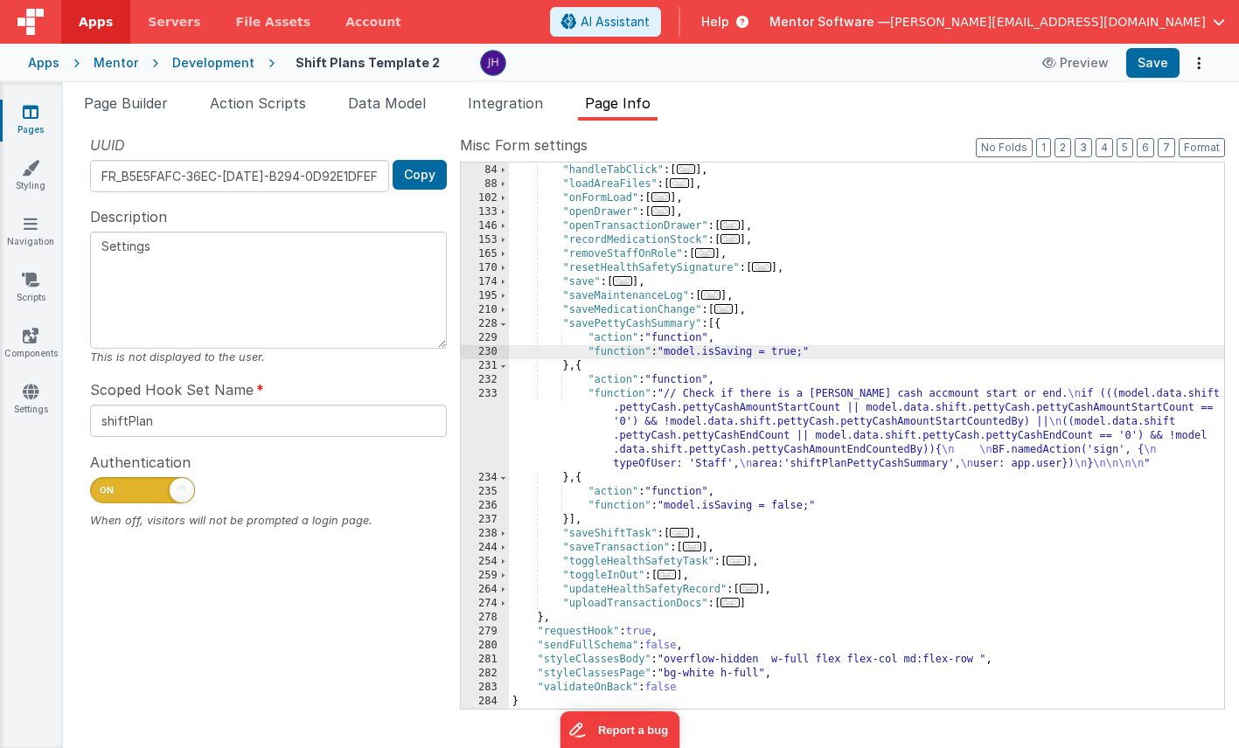
scroll to position [237, 0]
click at [139, 104] on span "Page Builder" at bounding box center [126, 102] width 84 height 17
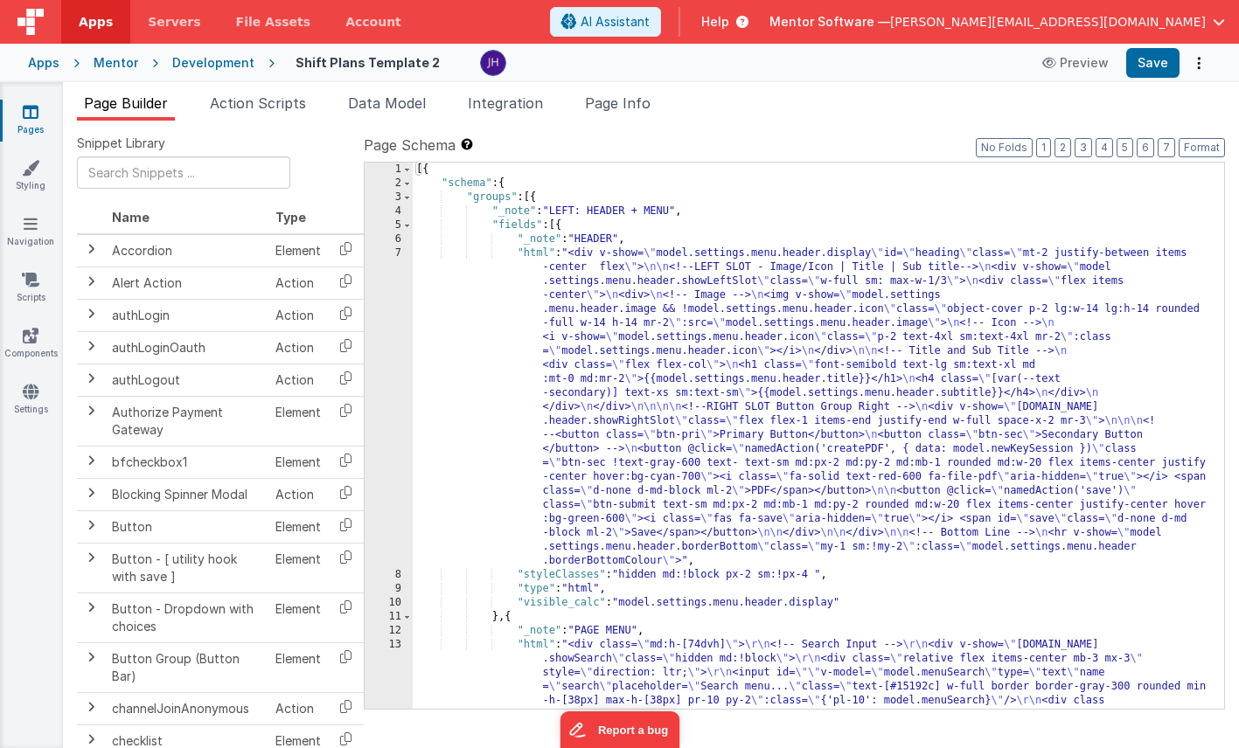
click at [37, 117] on icon at bounding box center [31, 111] width 16 height 17
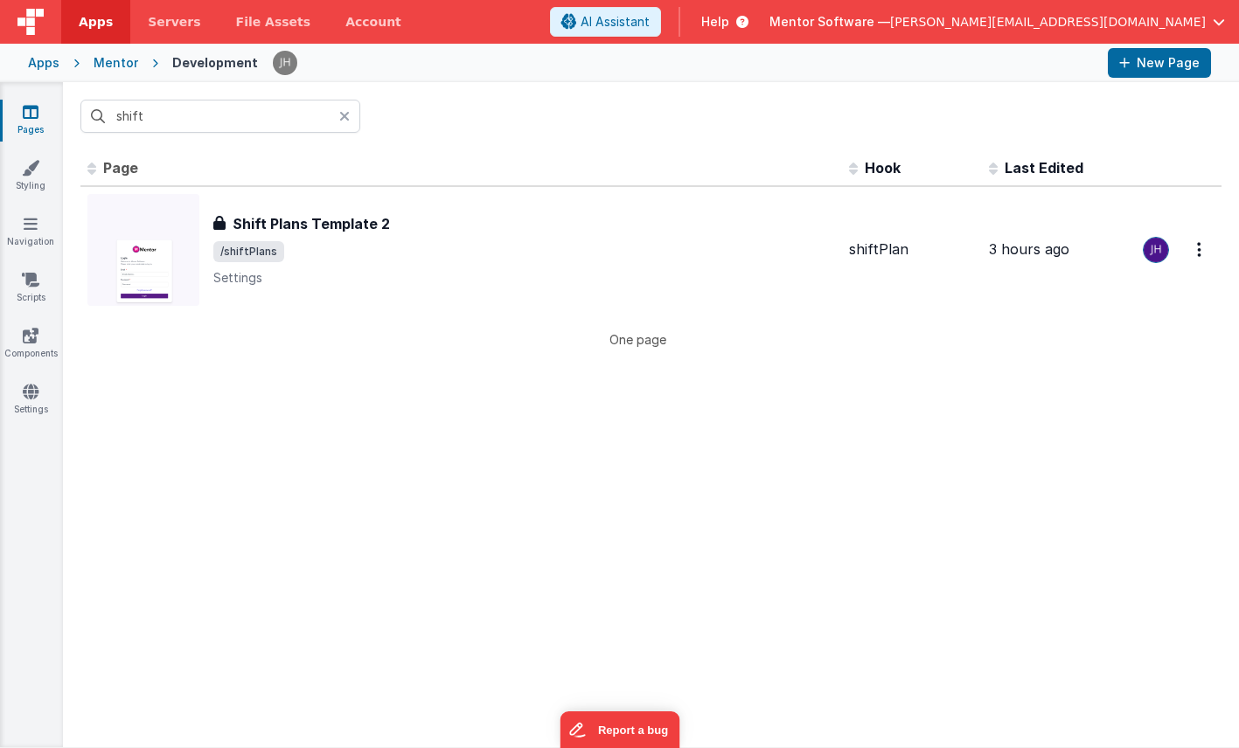
click at [31, 380] on div "Pages Styling Navigation Scripts Components Settings" at bounding box center [31, 414] width 63 height 665
click at [31, 394] on icon at bounding box center [31, 391] width 16 height 17
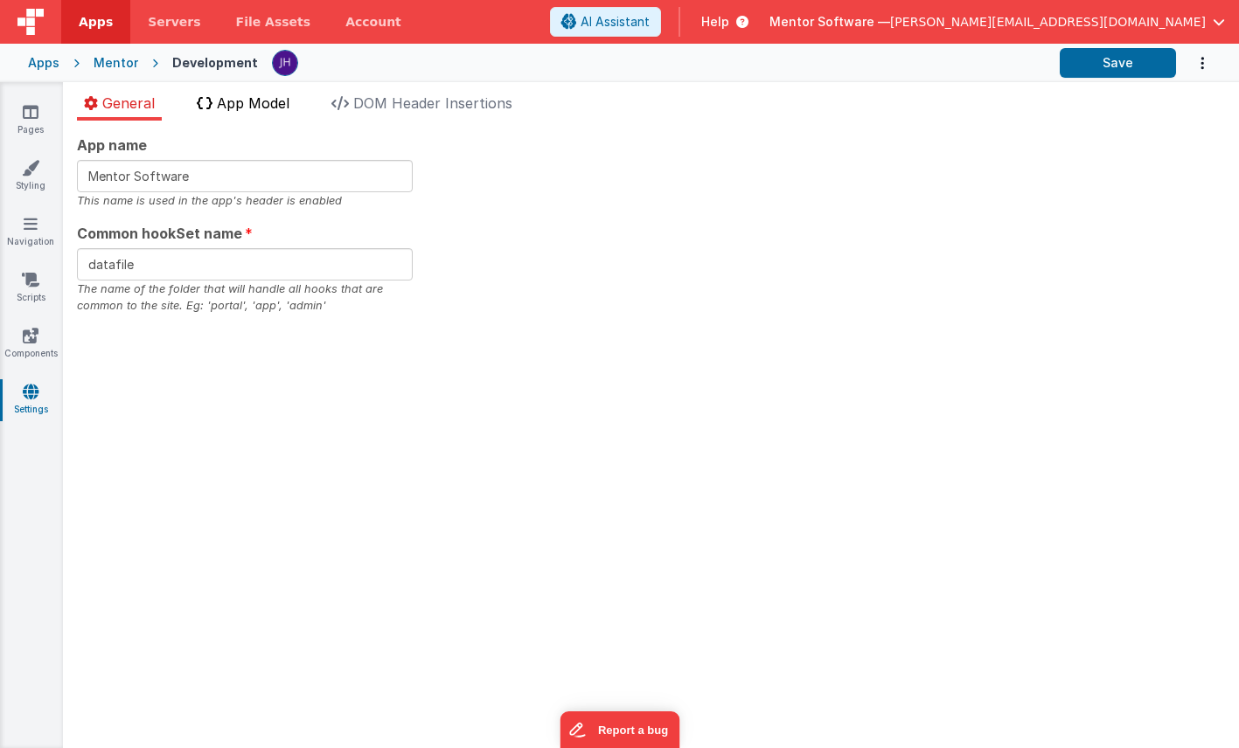
click at [225, 115] on li "App Model" at bounding box center [243, 107] width 107 height 28
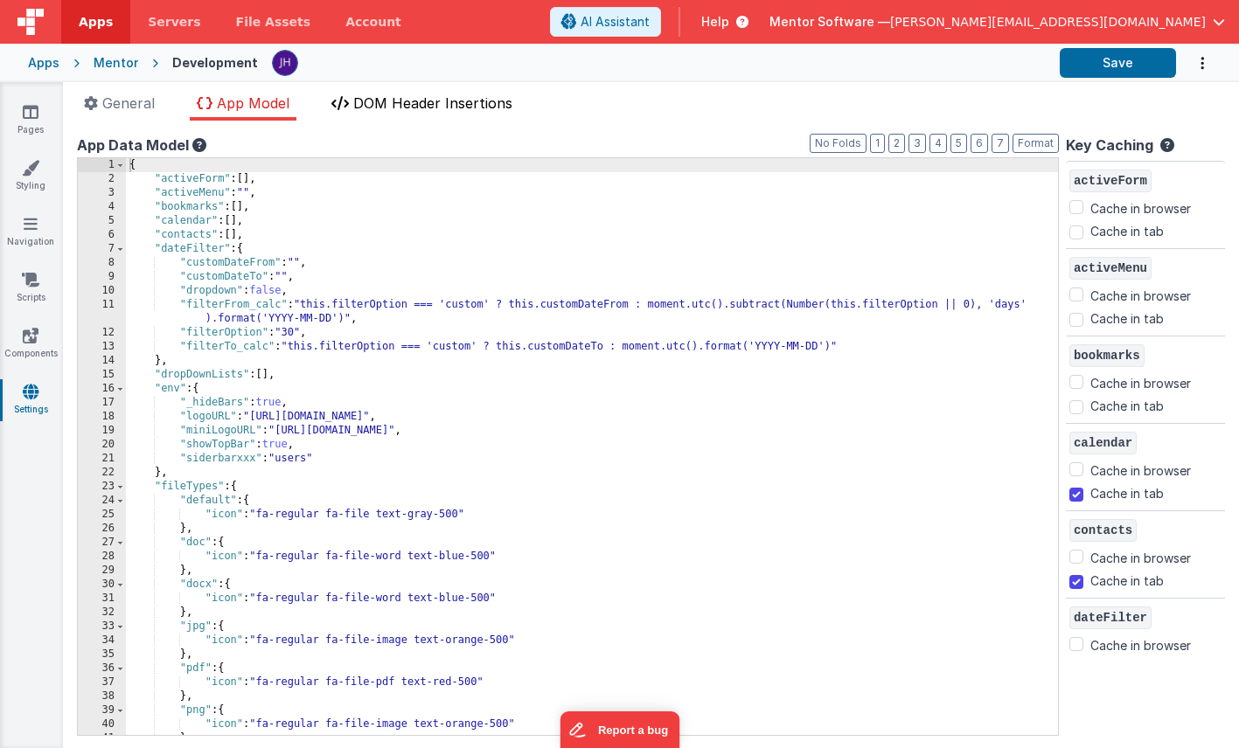
click at [386, 99] on span "DOM Header Insertions" at bounding box center [432, 102] width 159 height 17
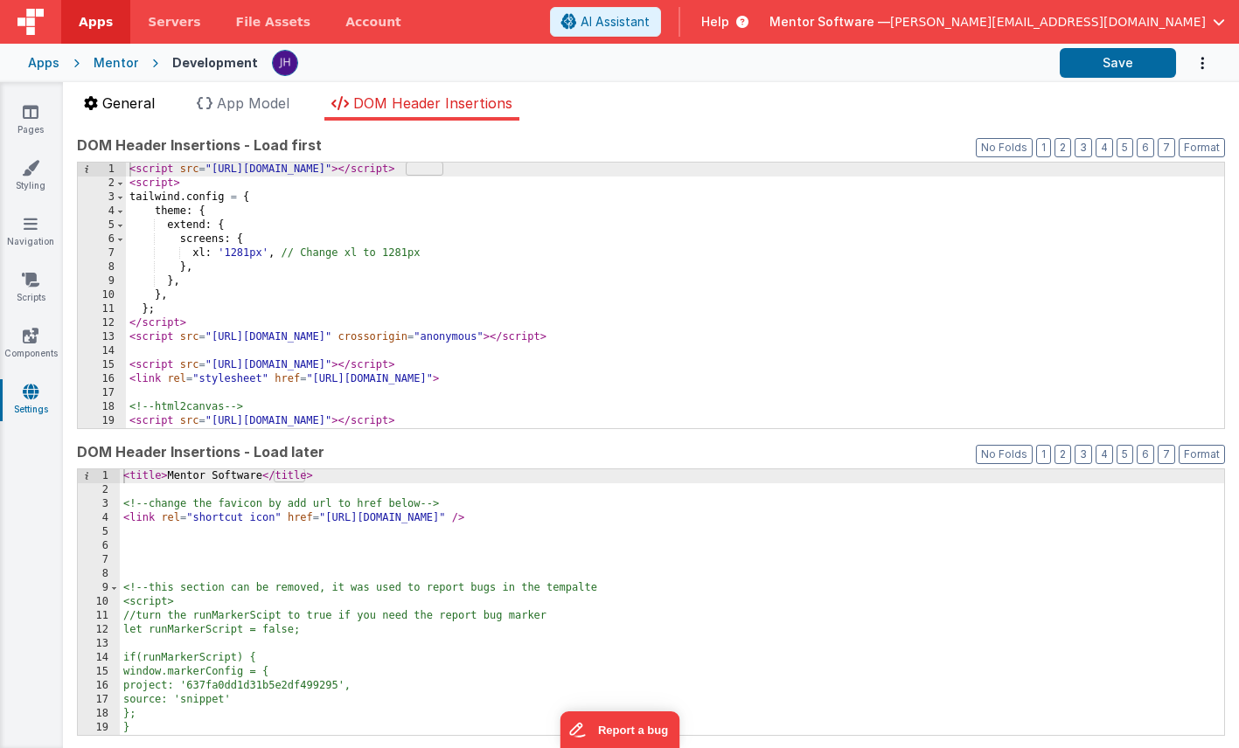
click at [127, 102] on span "General" at bounding box center [128, 102] width 52 height 17
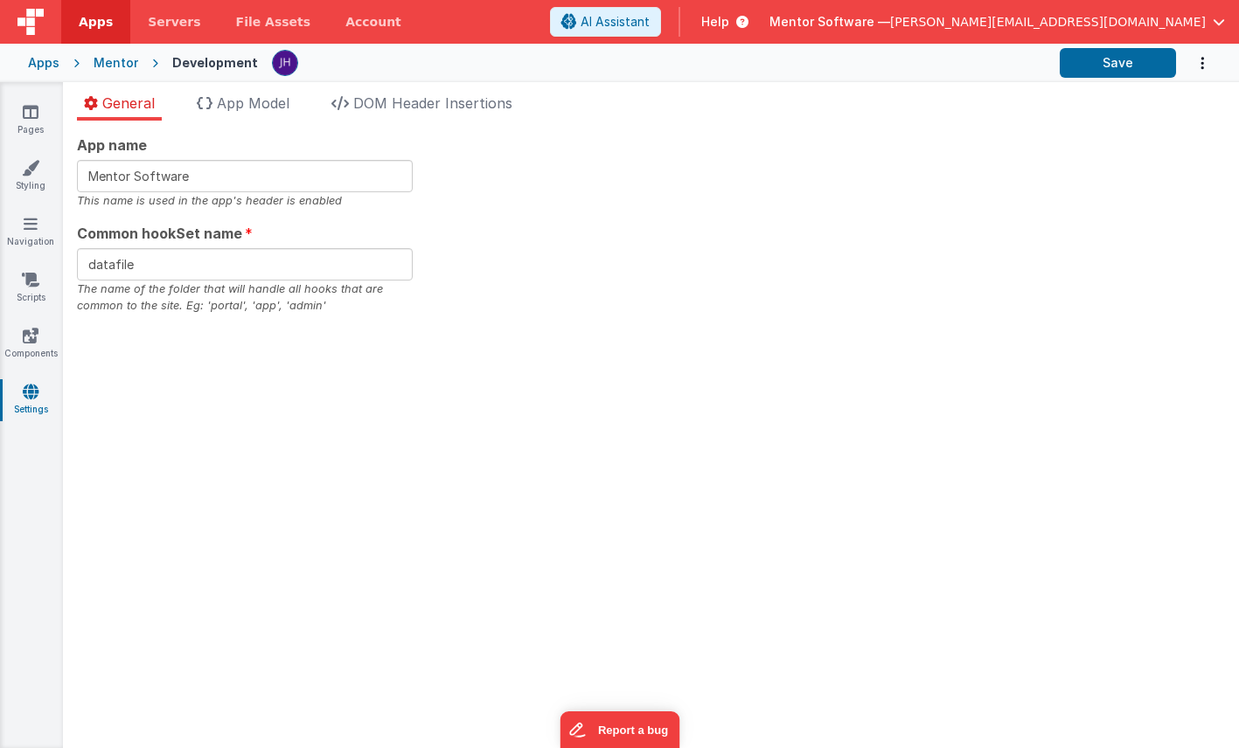
click at [28, 101] on div "Pages Styling Navigation Scripts Components Settings" at bounding box center [31, 415] width 63 height 666
click at [31, 118] on icon at bounding box center [31, 111] width 16 height 17
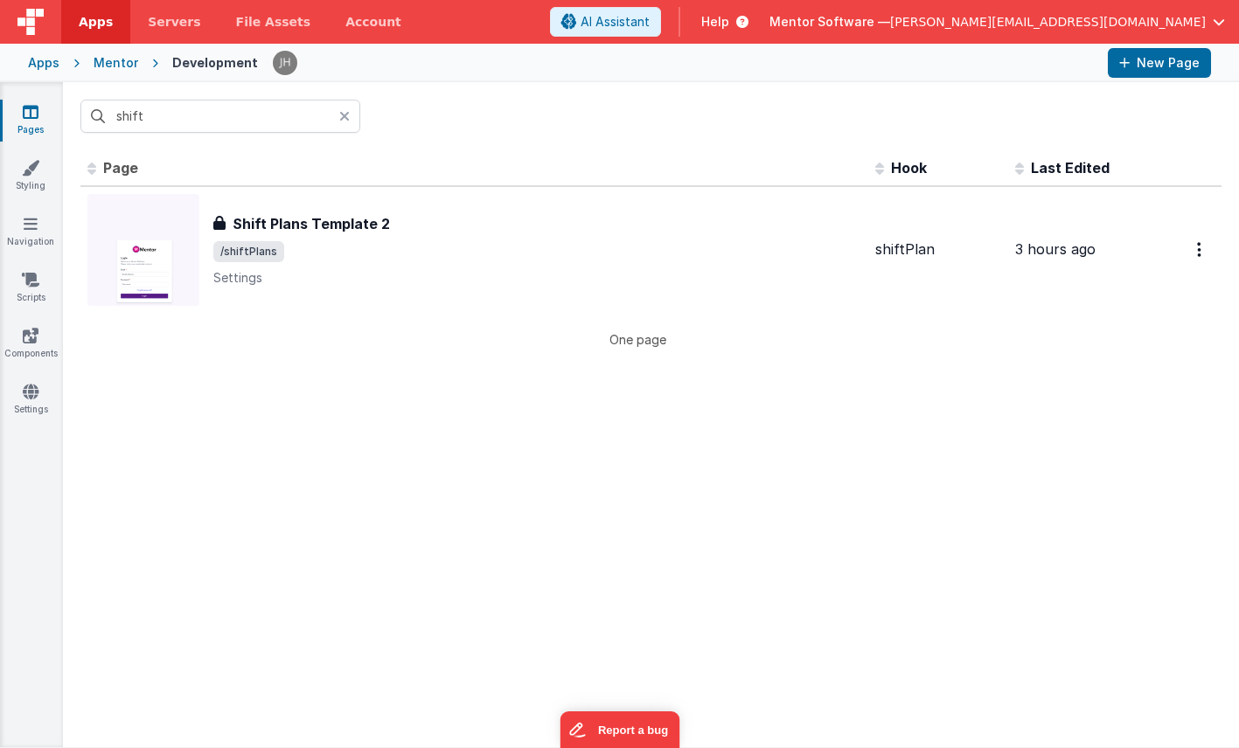
click at [103, 66] on div "Mentor" at bounding box center [116, 62] width 45 height 17
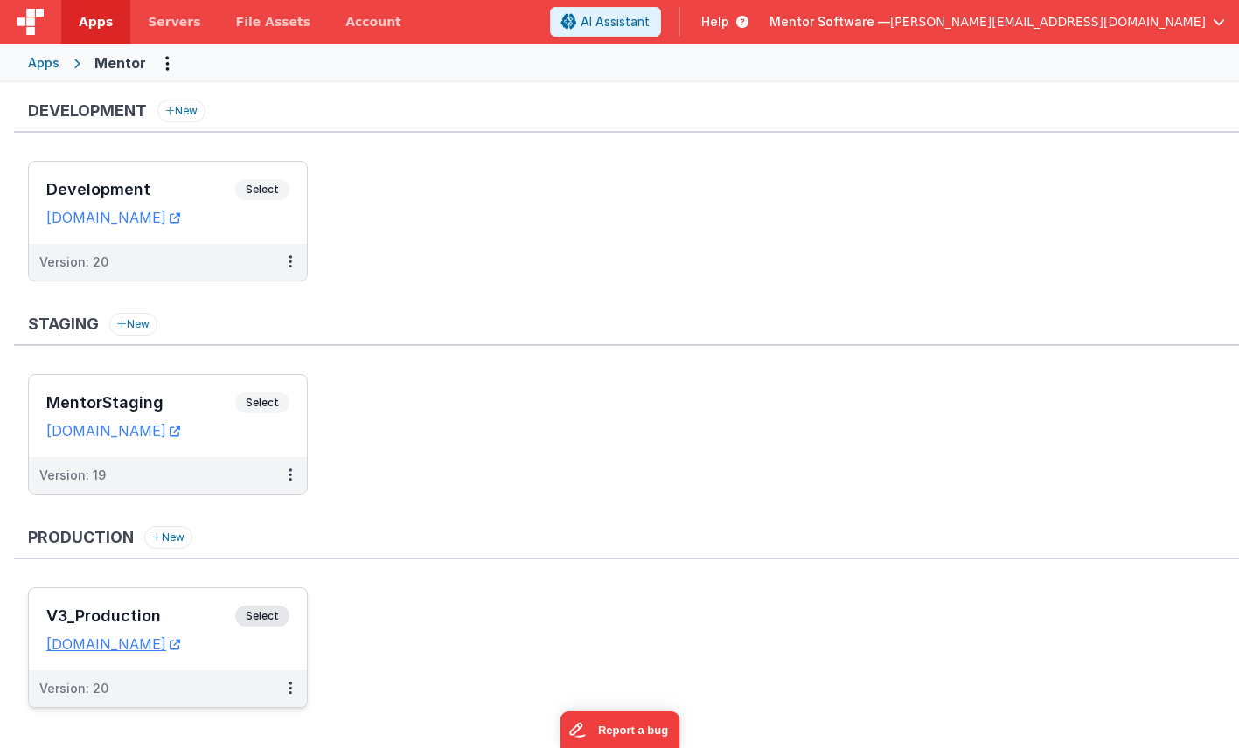
click at [199, 600] on div "V3_Production Select URLs [DOMAIN_NAME]" at bounding box center [168, 629] width 278 height 82
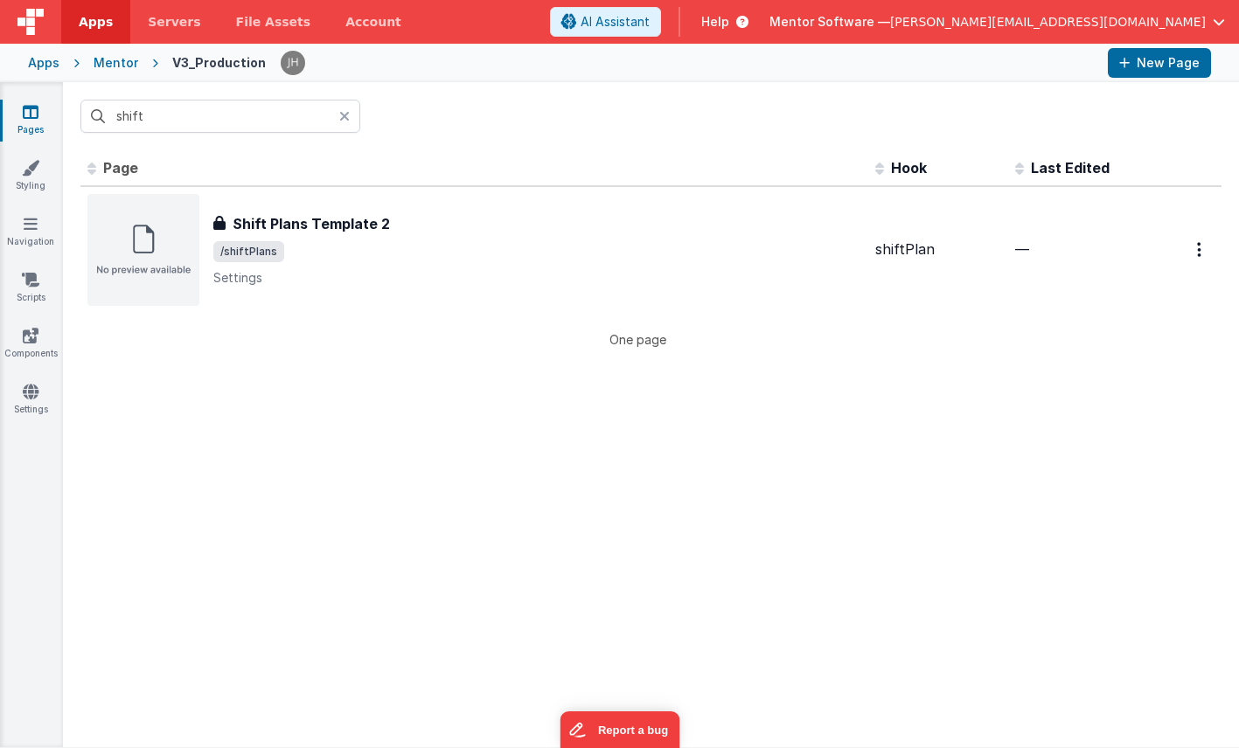
click at [344, 123] on div at bounding box center [349, 116] width 21 height 33
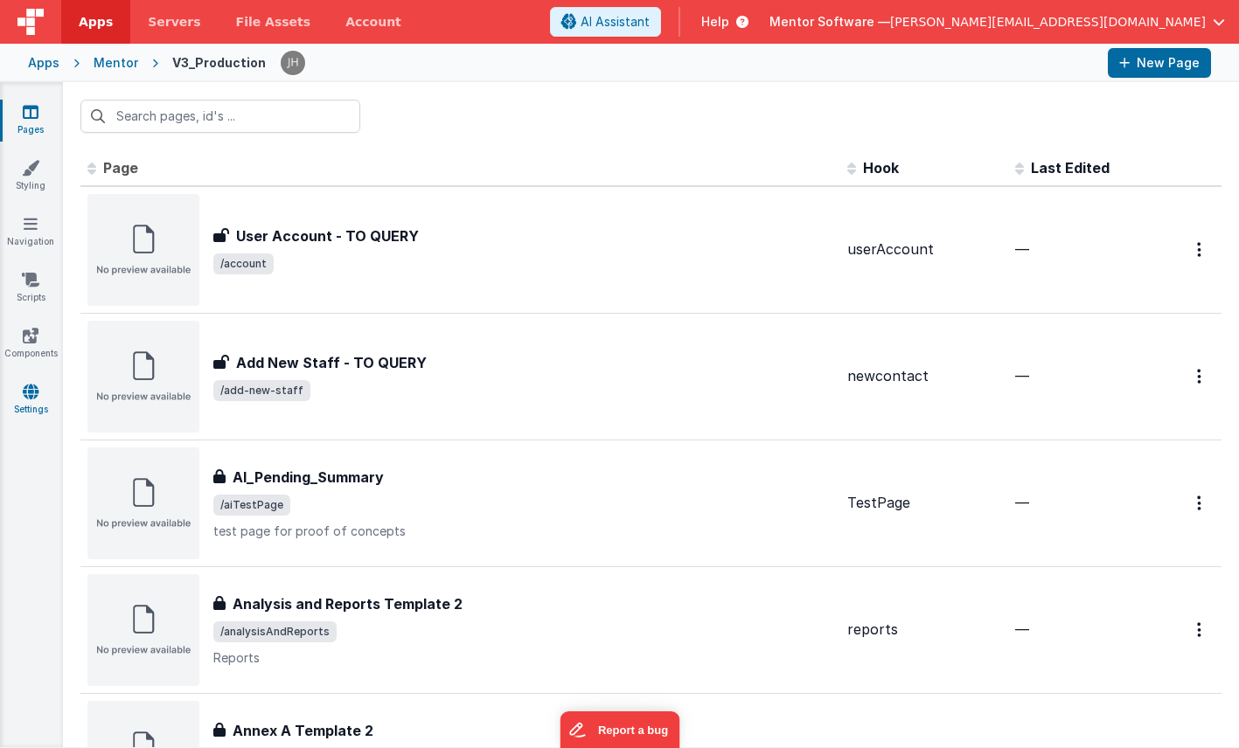
click at [22, 400] on link "Settings" at bounding box center [30, 400] width 63 height 35
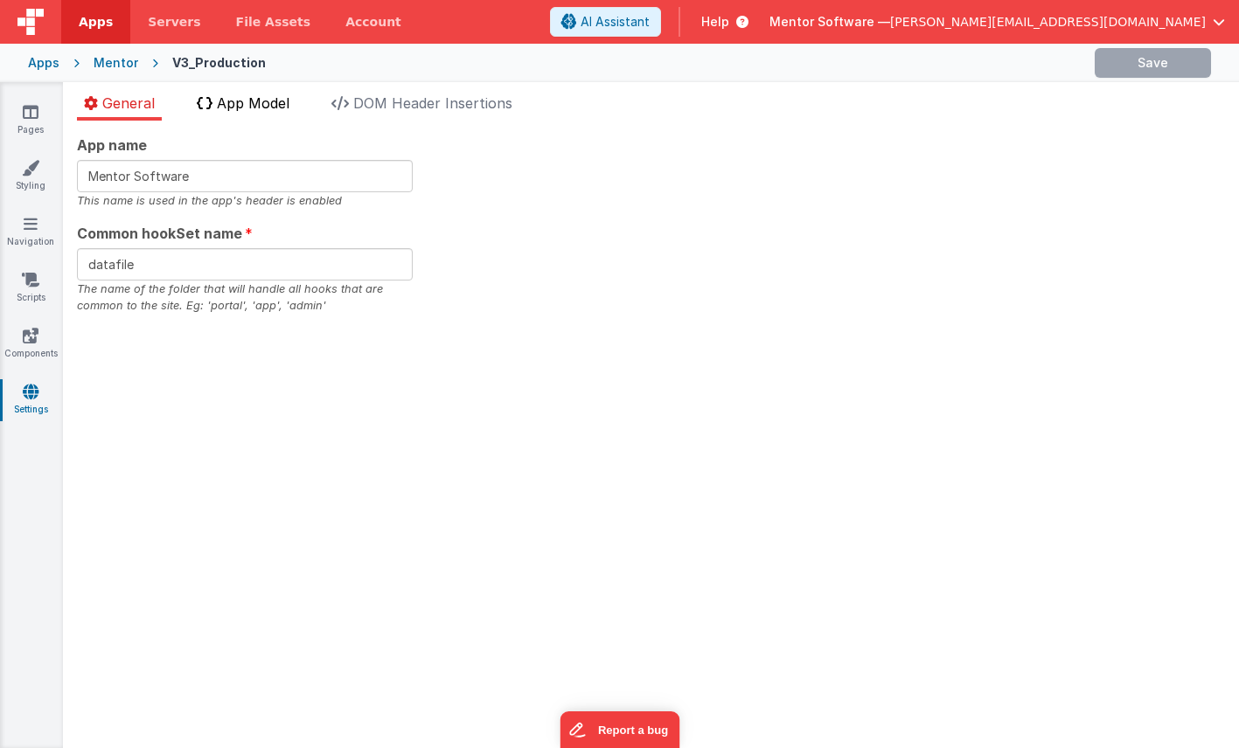
click at [240, 115] on li "App Model" at bounding box center [243, 107] width 107 height 28
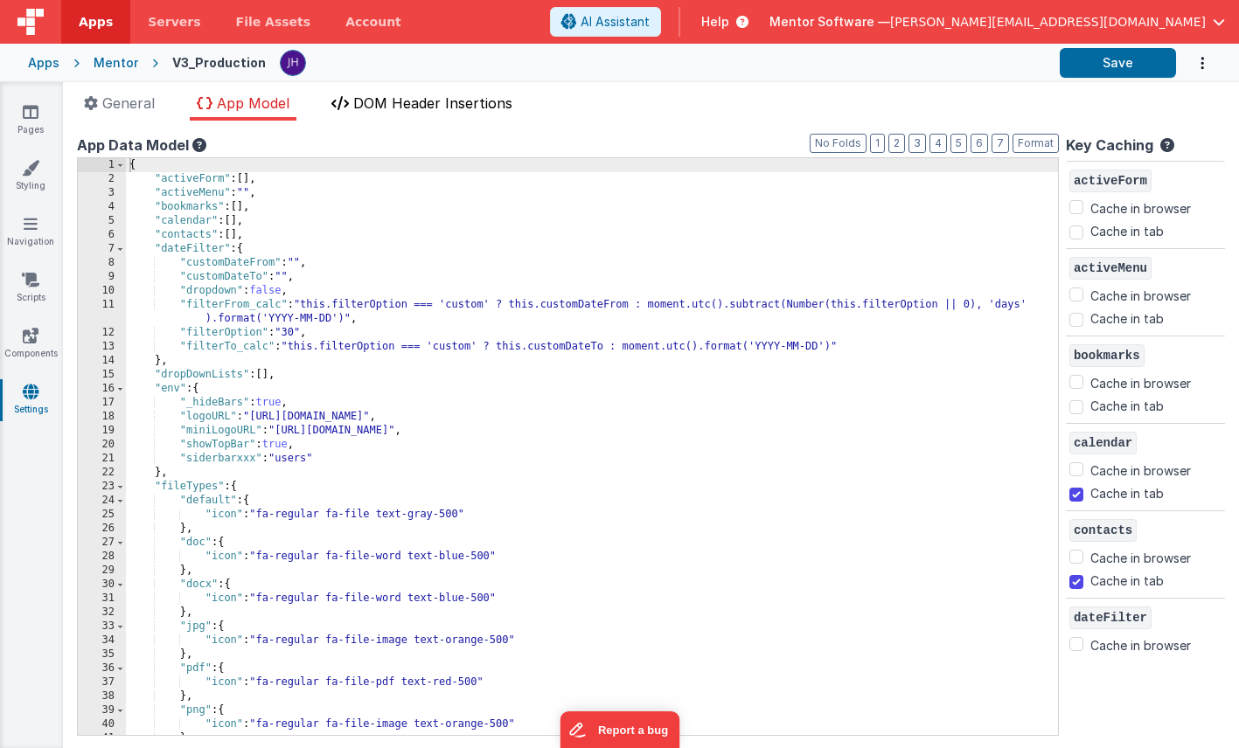
click at [458, 104] on span "DOM Header Insertions" at bounding box center [432, 102] width 159 height 17
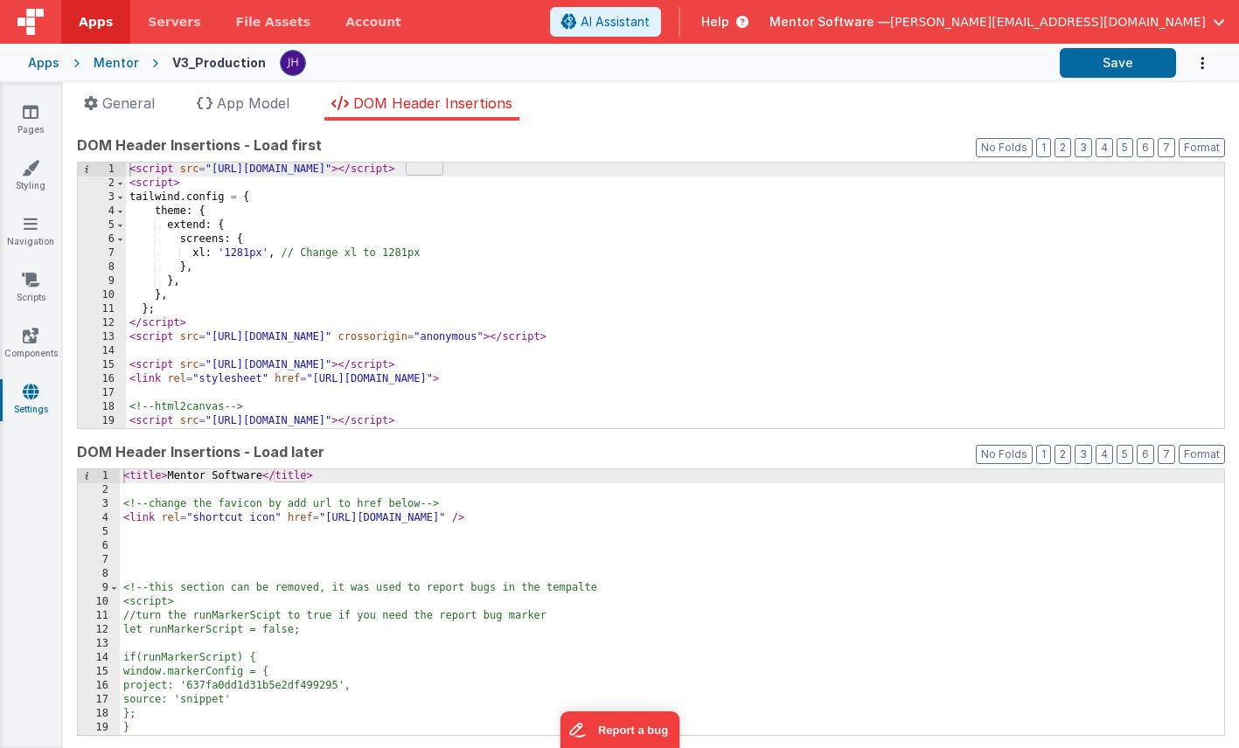
click at [108, 68] on div "Mentor" at bounding box center [116, 62] width 45 height 17
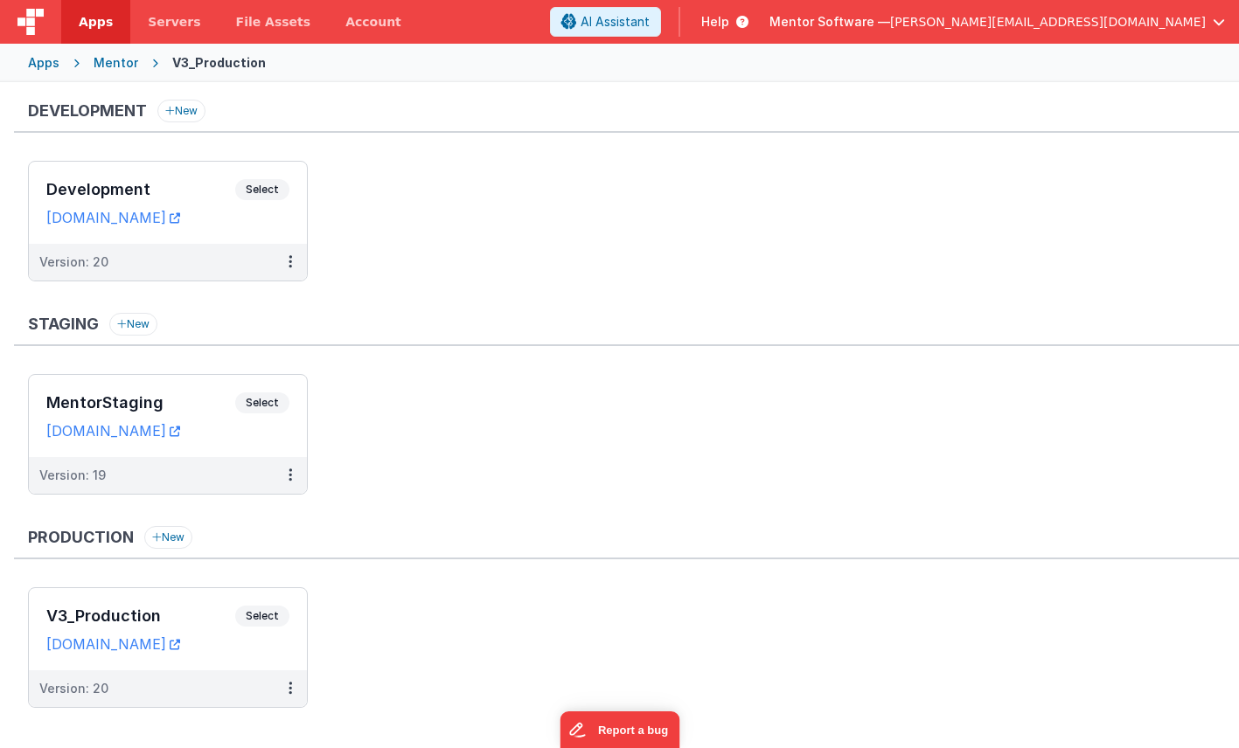
click at [45, 66] on div "Apps" at bounding box center [43, 62] width 31 height 17
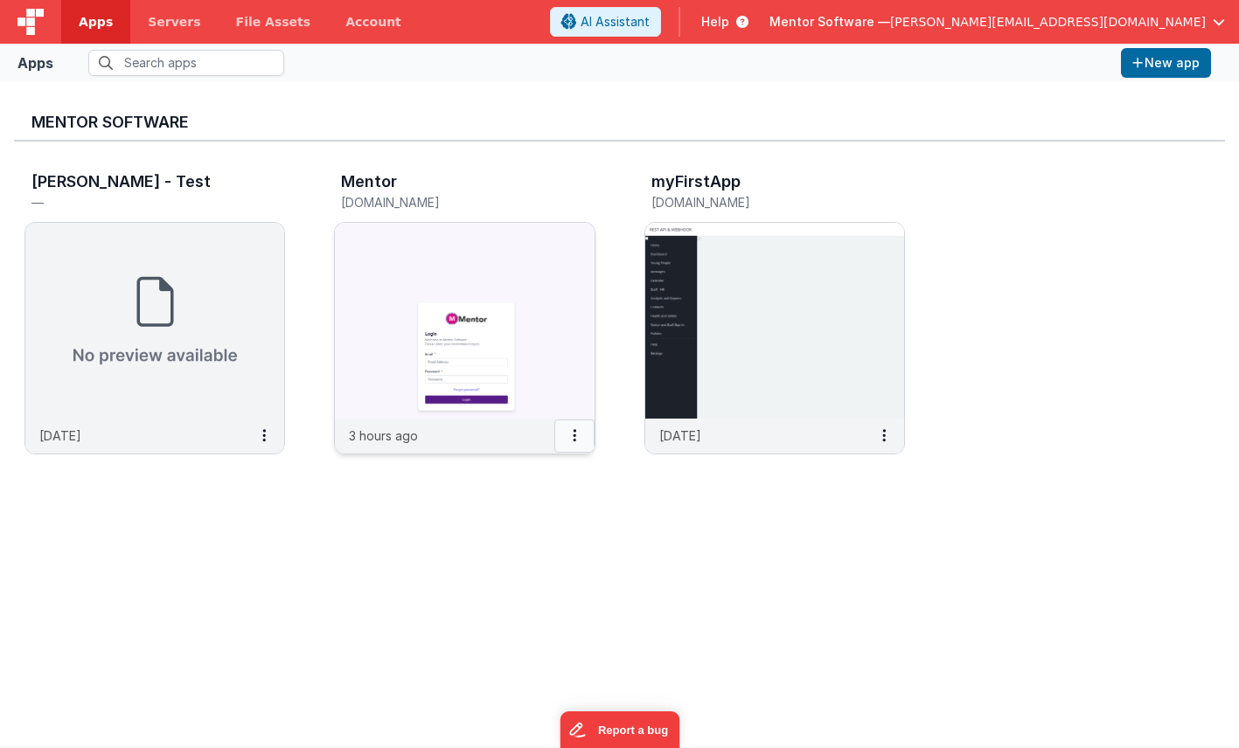
click at [573, 435] on icon at bounding box center [574, 435] width 3 height 1
click at [532, 473] on link "Settings" at bounding box center [535, 470] width 121 height 31
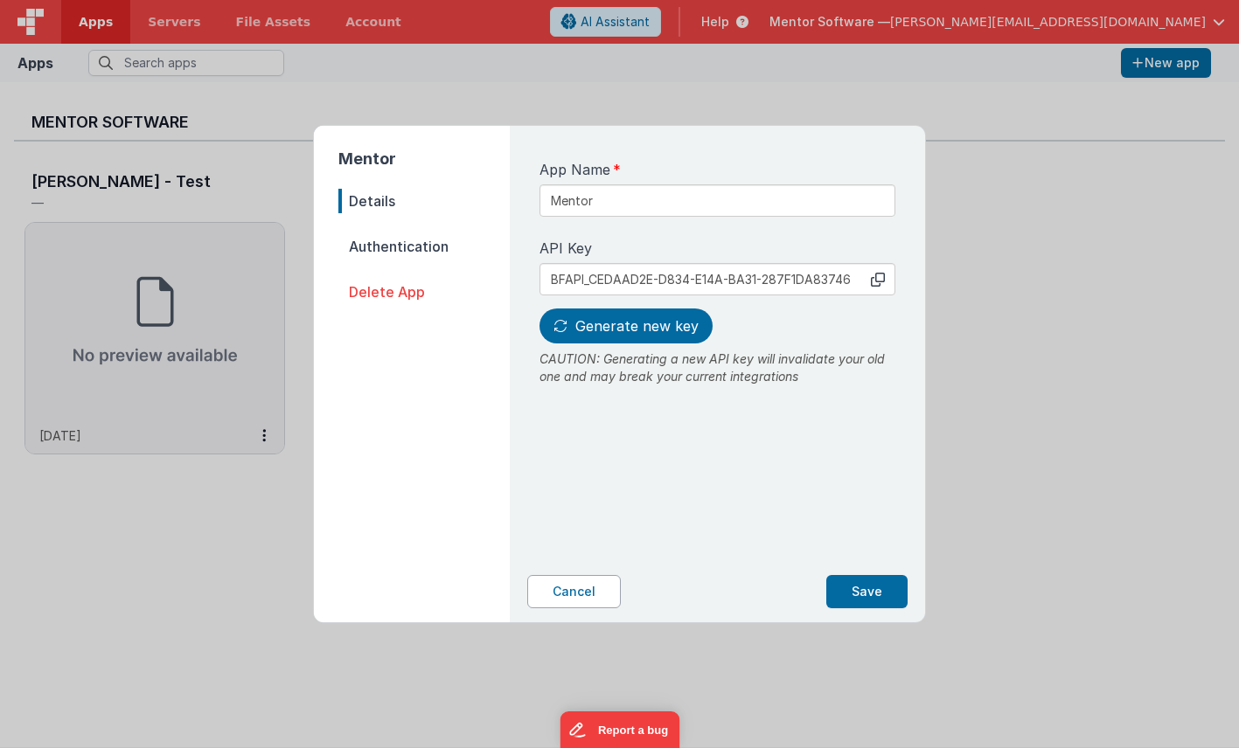
click at [585, 597] on button "Cancel" at bounding box center [574, 591] width 94 height 33
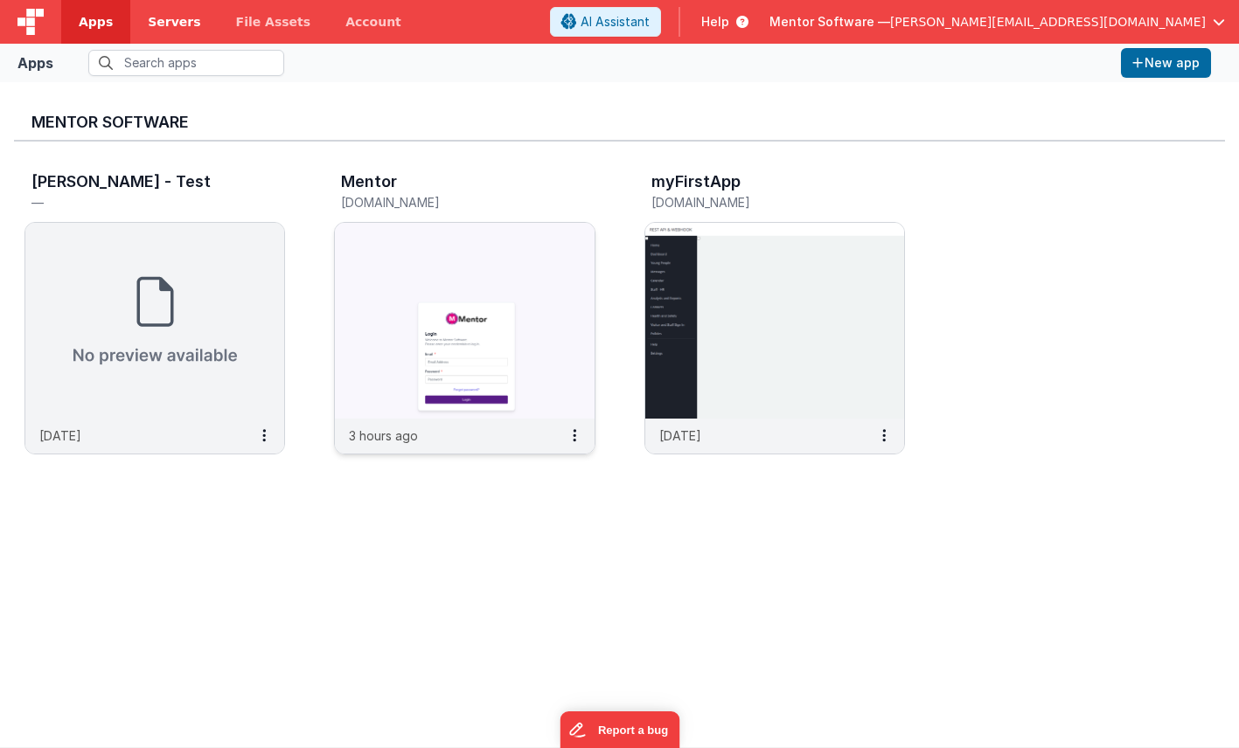
click at [176, 25] on span "Servers" at bounding box center [174, 21] width 52 height 17
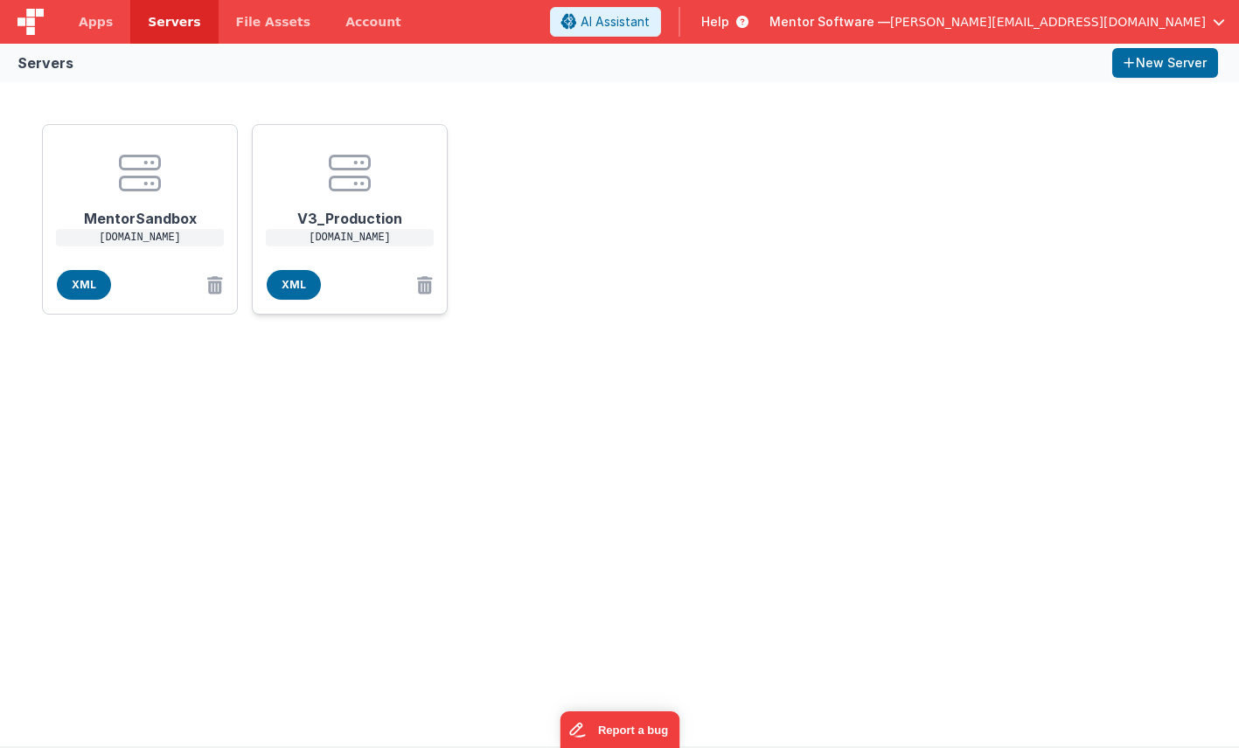
click at [407, 177] on center at bounding box center [350, 173] width 140 height 42
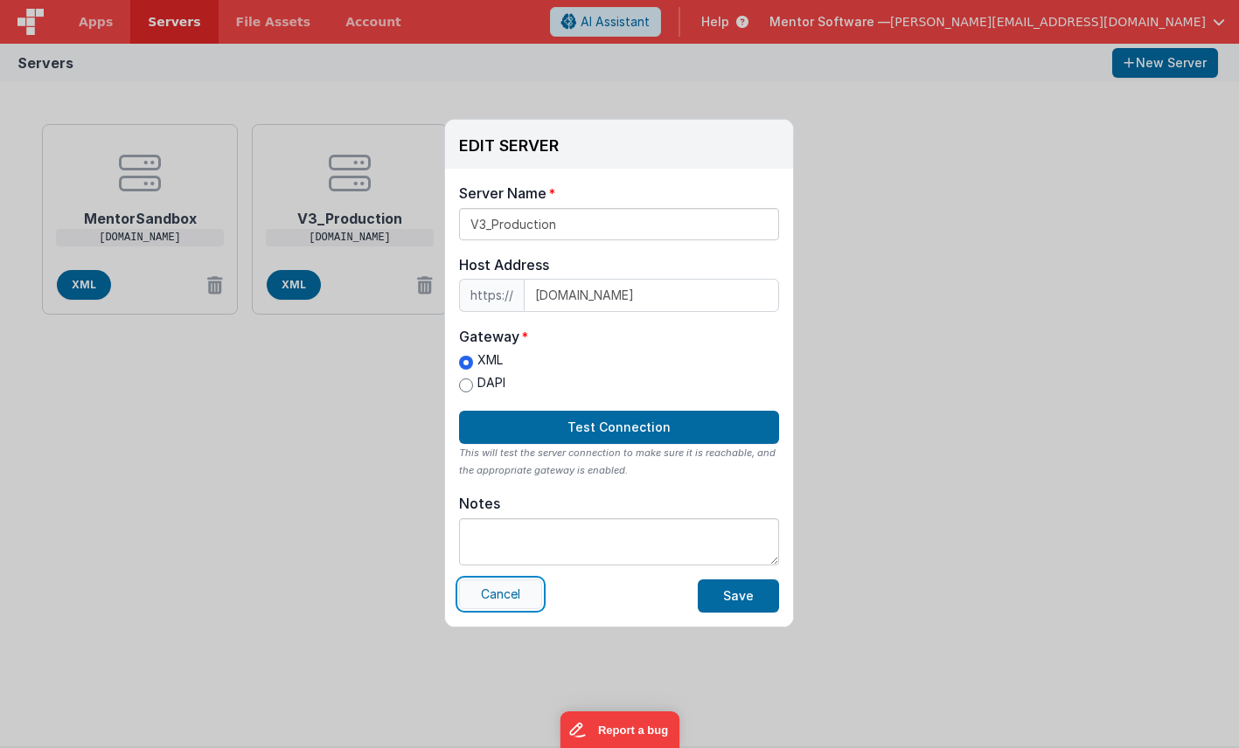
click at [514, 597] on button "Cancel" at bounding box center [500, 595] width 83 height 30
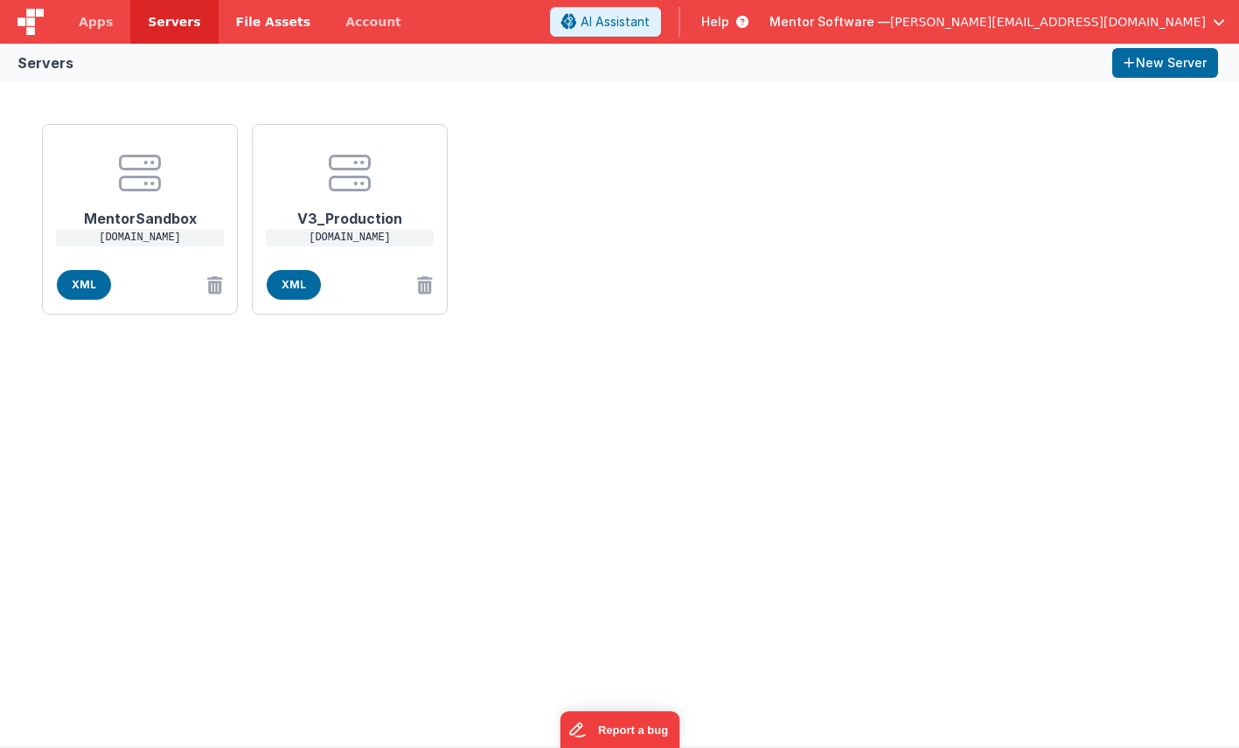
click at [243, 30] on span "File Assets" at bounding box center [273, 21] width 75 height 17
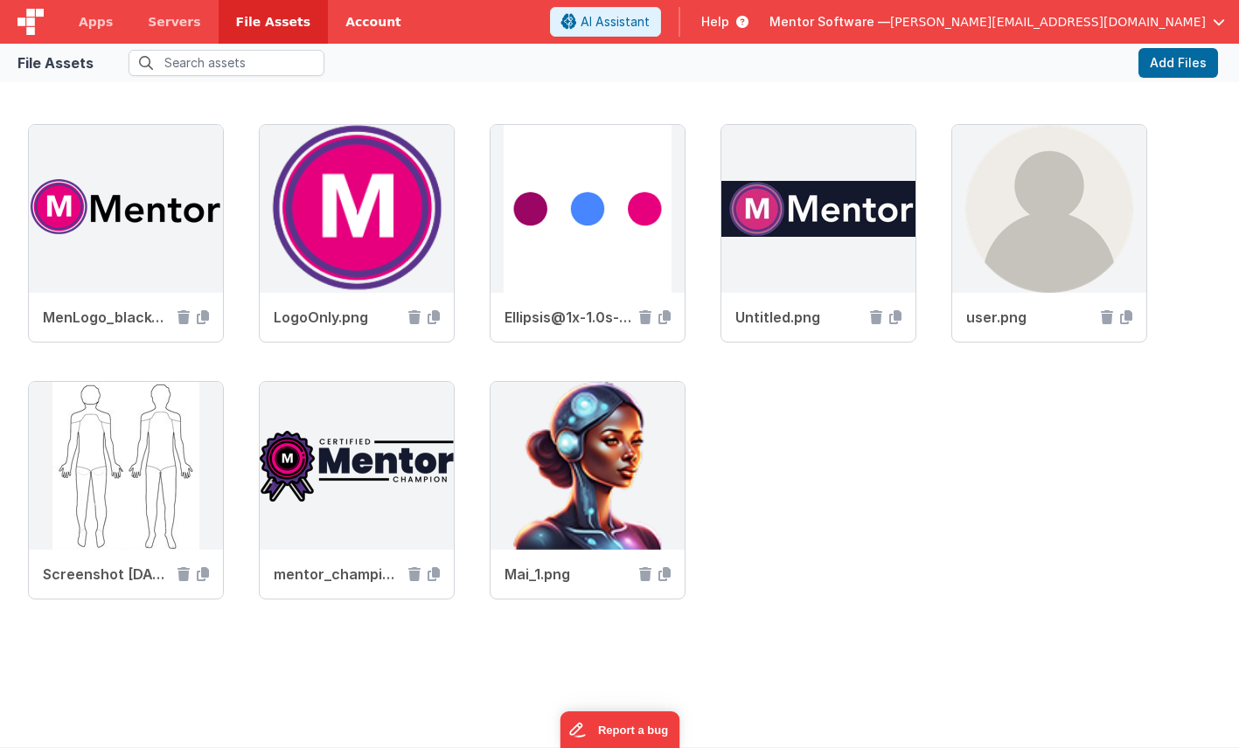
click at [344, 28] on link "Account" at bounding box center [373, 22] width 91 height 44
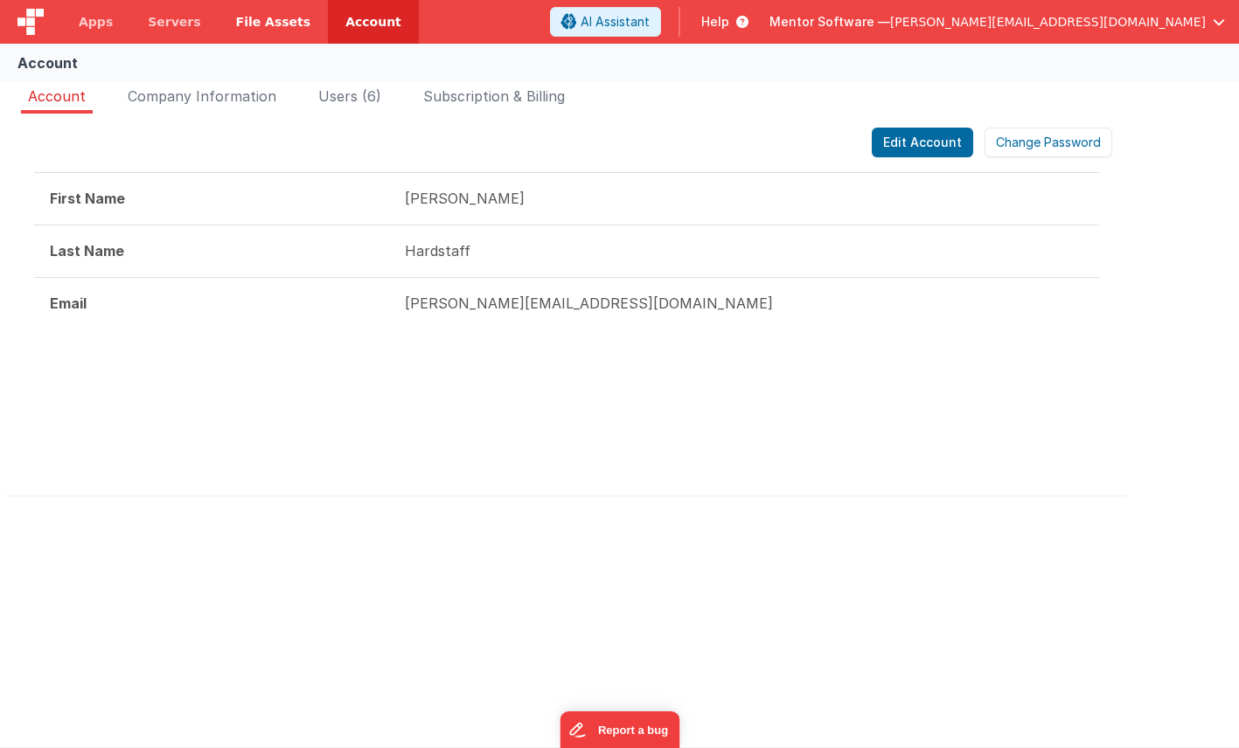
click at [261, 28] on span "File Assets" at bounding box center [273, 21] width 75 height 17
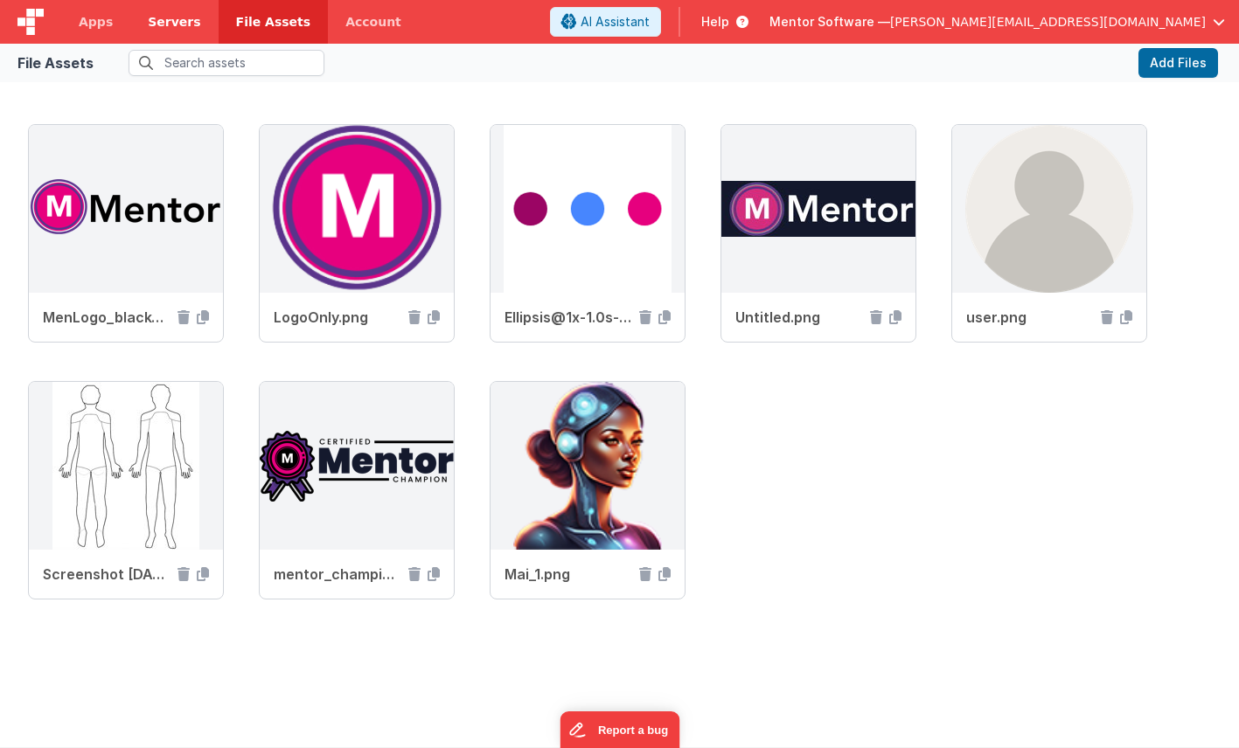
click at [175, 26] on span "Servers" at bounding box center [174, 21] width 52 height 17
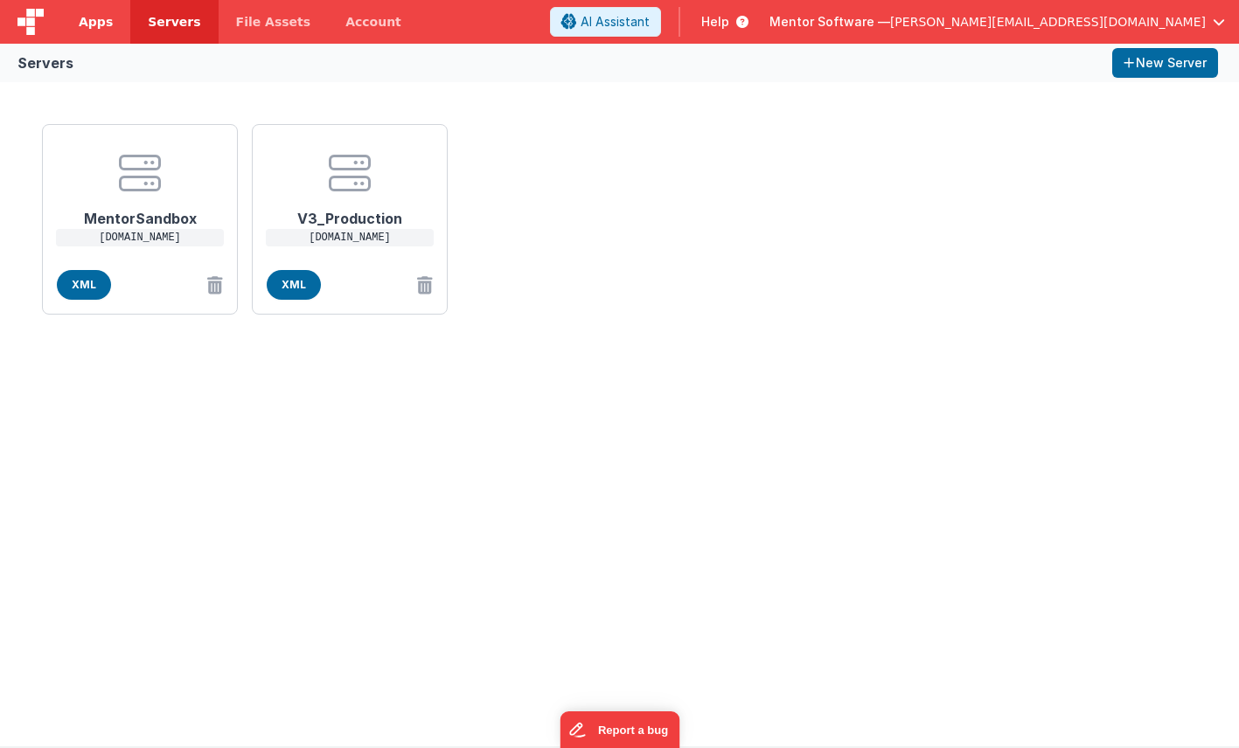
click at [92, 26] on span "Apps" at bounding box center [96, 21] width 34 height 17
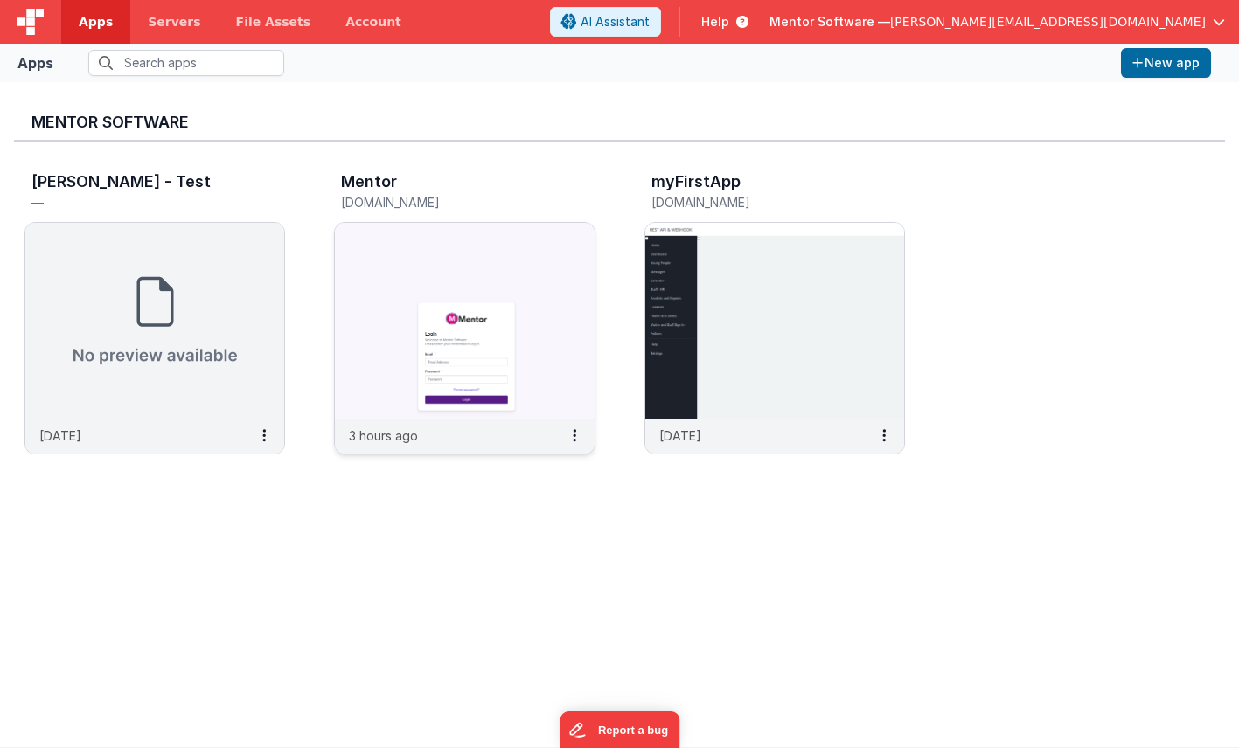
click at [467, 261] on img at bounding box center [464, 321] width 259 height 196
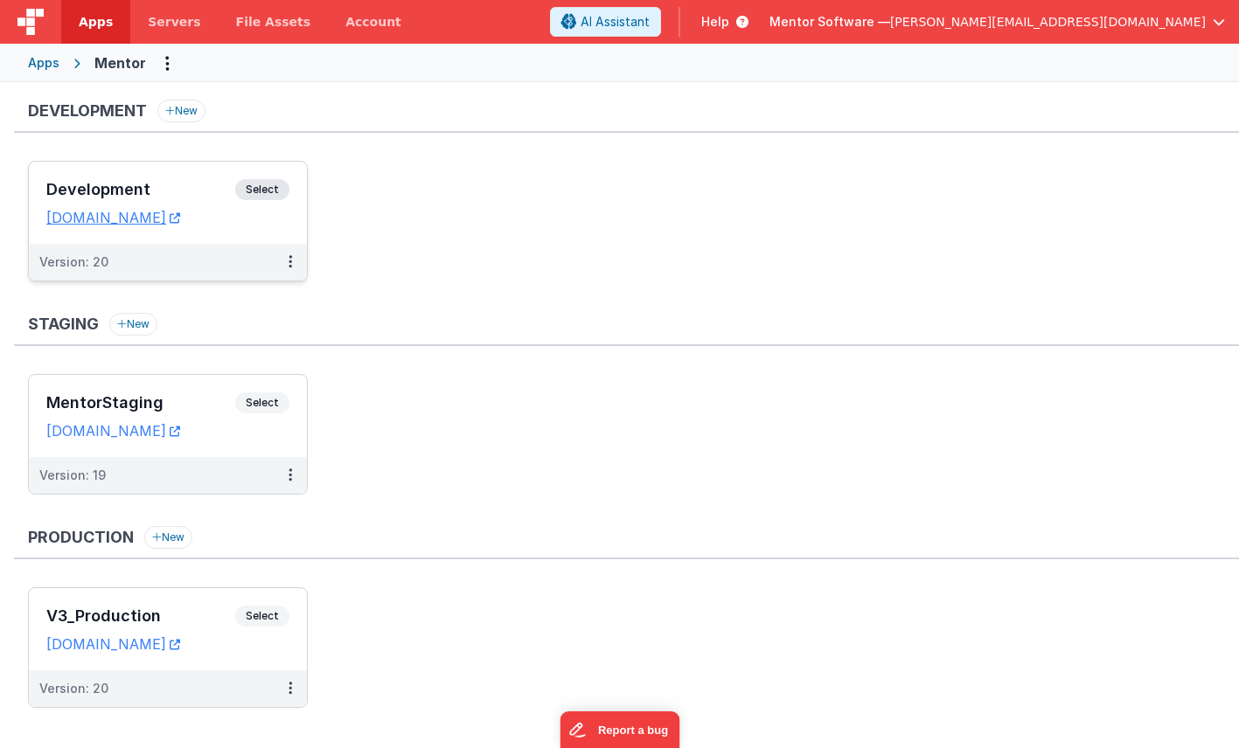
click at [189, 188] on h3 "Development" at bounding box center [140, 189] width 189 height 17
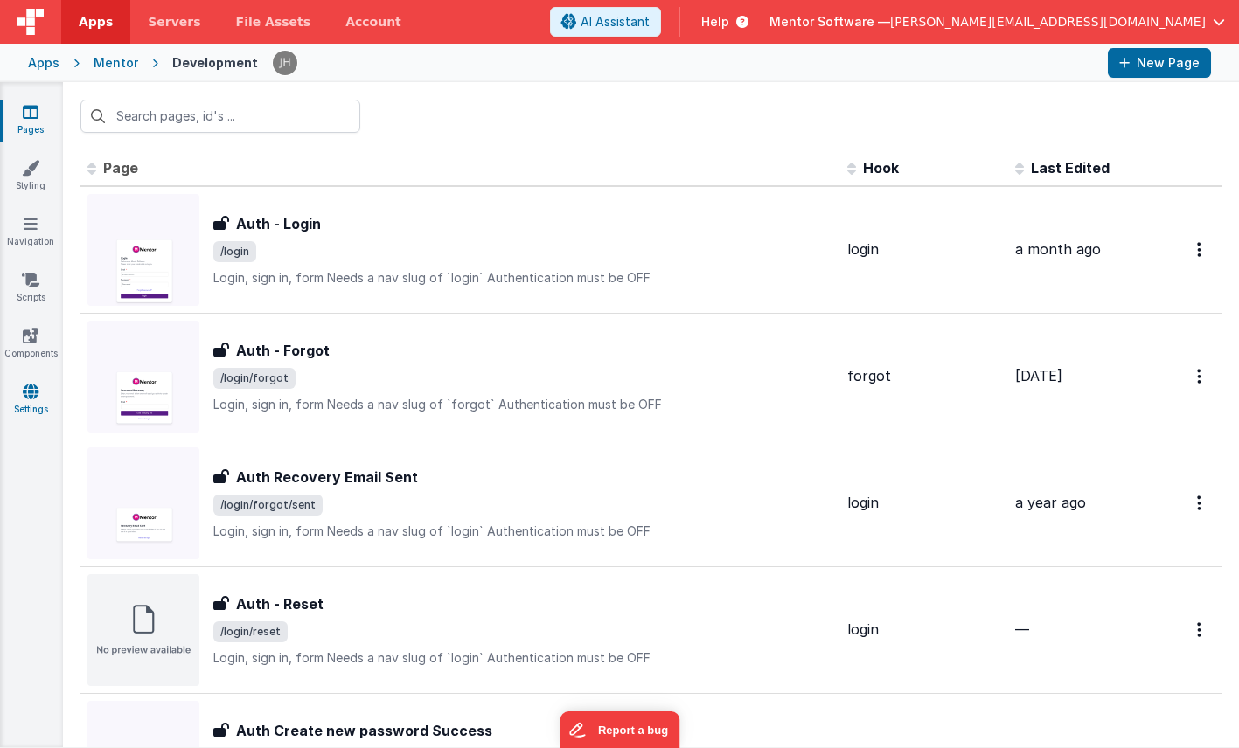
click at [36, 394] on icon at bounding box center [31, 391] width 16 height 17
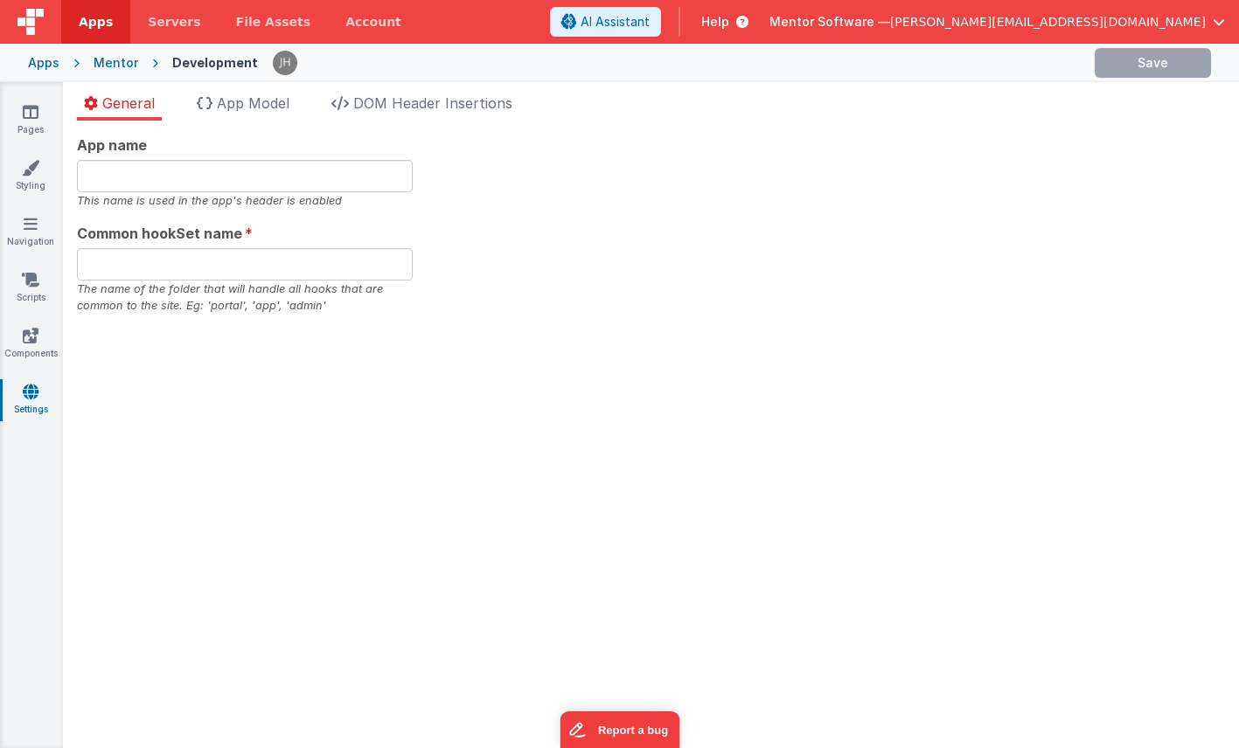
type input "Mentor Software"
type input "datafile"
click at [402, 107] on span "DOM Header Insertions" at bounding box center [432, 102] width 159 height 17
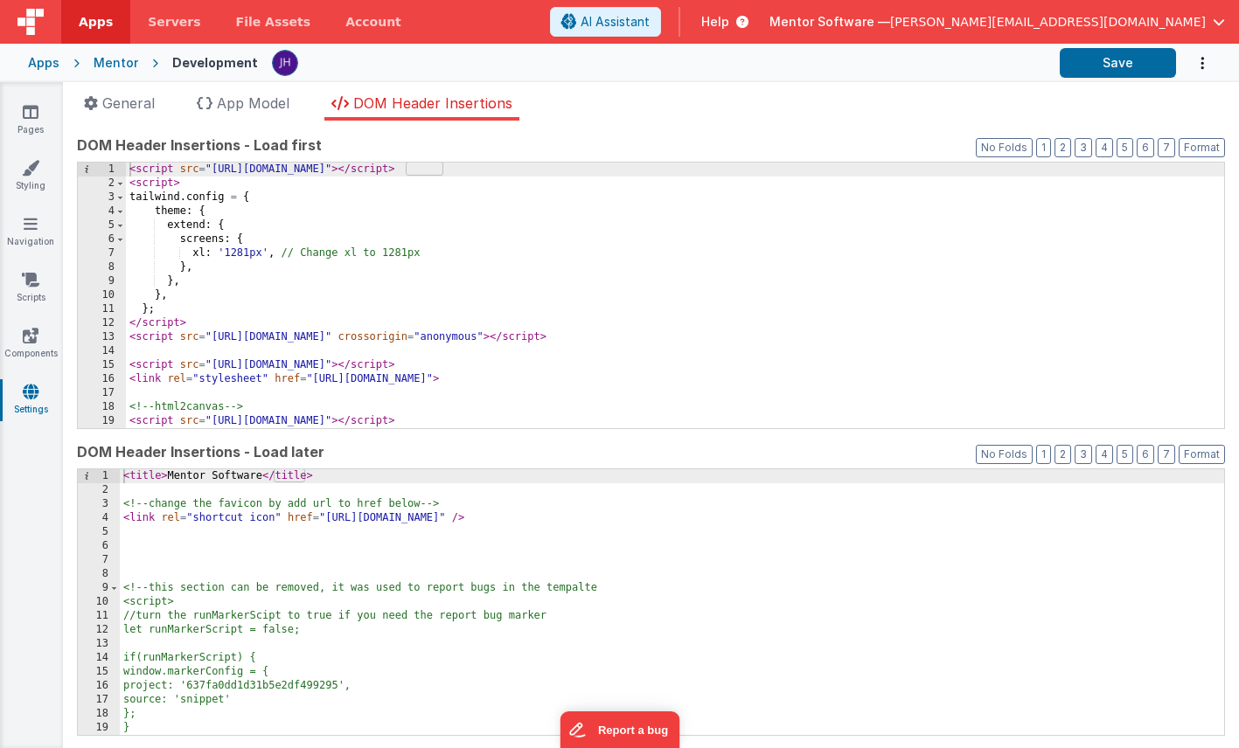
click at [378, 278] on div "< script src = "[URL][DOMAIN_NAME]" > </ script > < script > tailwind . config …" at bounding box center [675, 310] width 1098 height 294
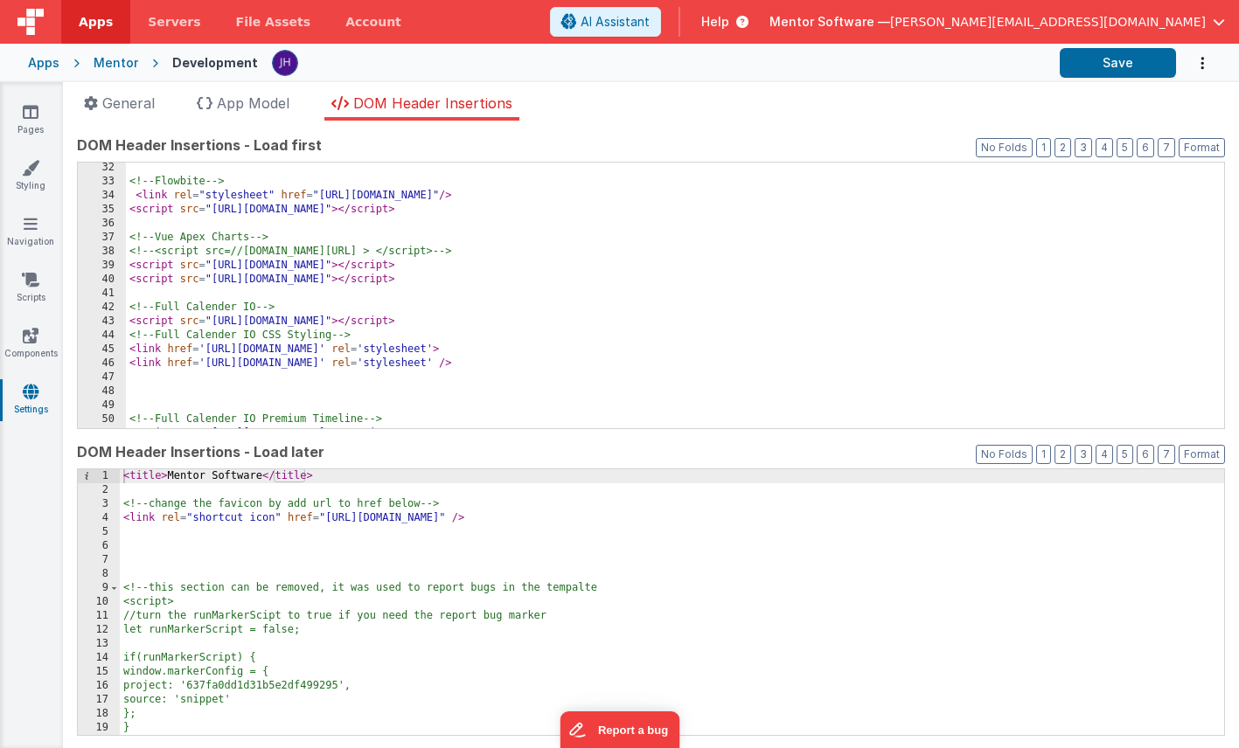
scroll to position [336, 0]
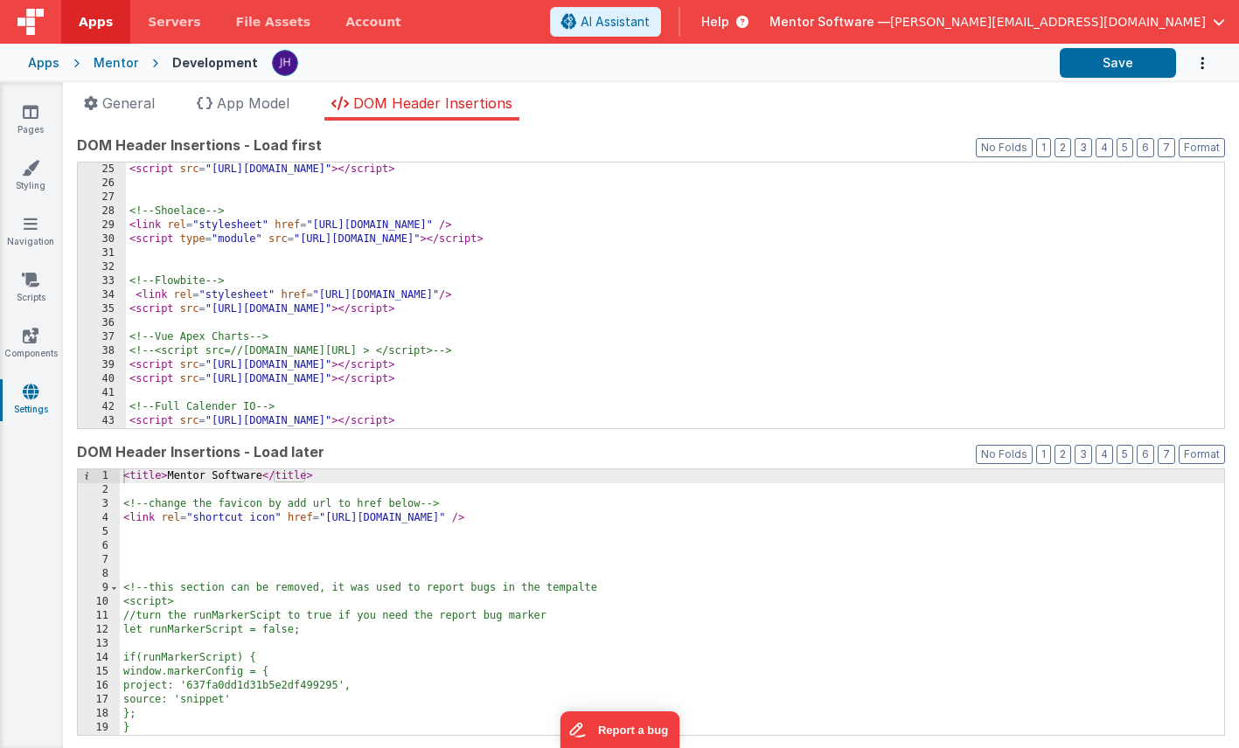
click at [529, 283] on div "< script src = "[URL][DOMAIN_NAME]" > </ script > <!-- Shoelace --> < link rel …" at bounding box center [675, 310] width 1098 height 294
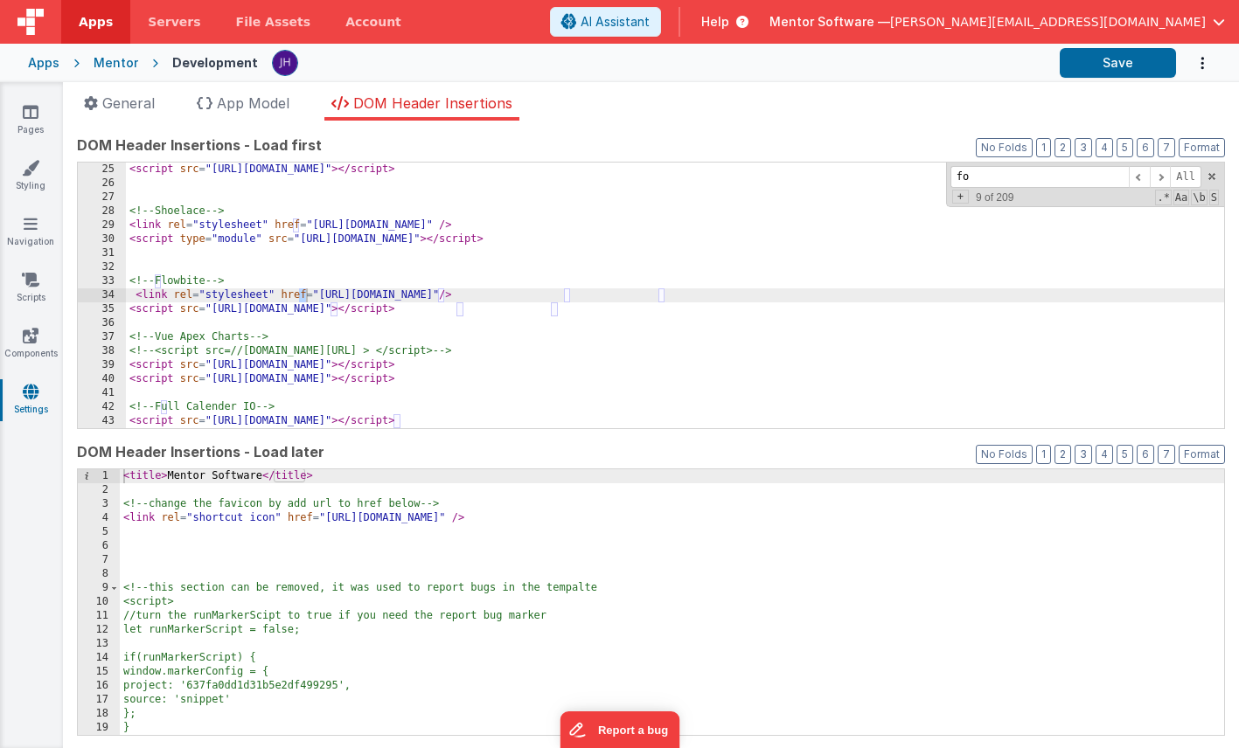
scroll to position [364, 0]
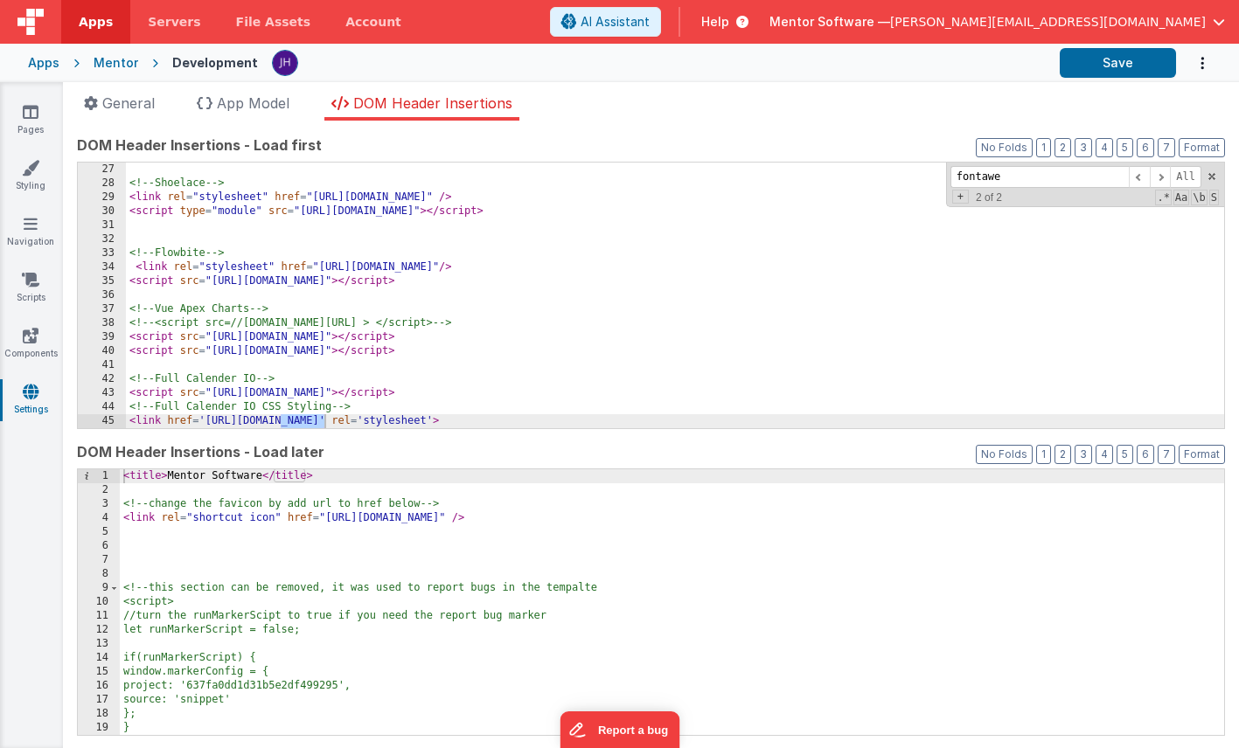
type input "fontawe"
click at [806, 386] on div "<!-- Shoelace --> < link rel = "stylesheet" href = "[URL][DOMAIN_NAME]" /> < sc…" at bounding box center [675, 310] width 1098 height 294
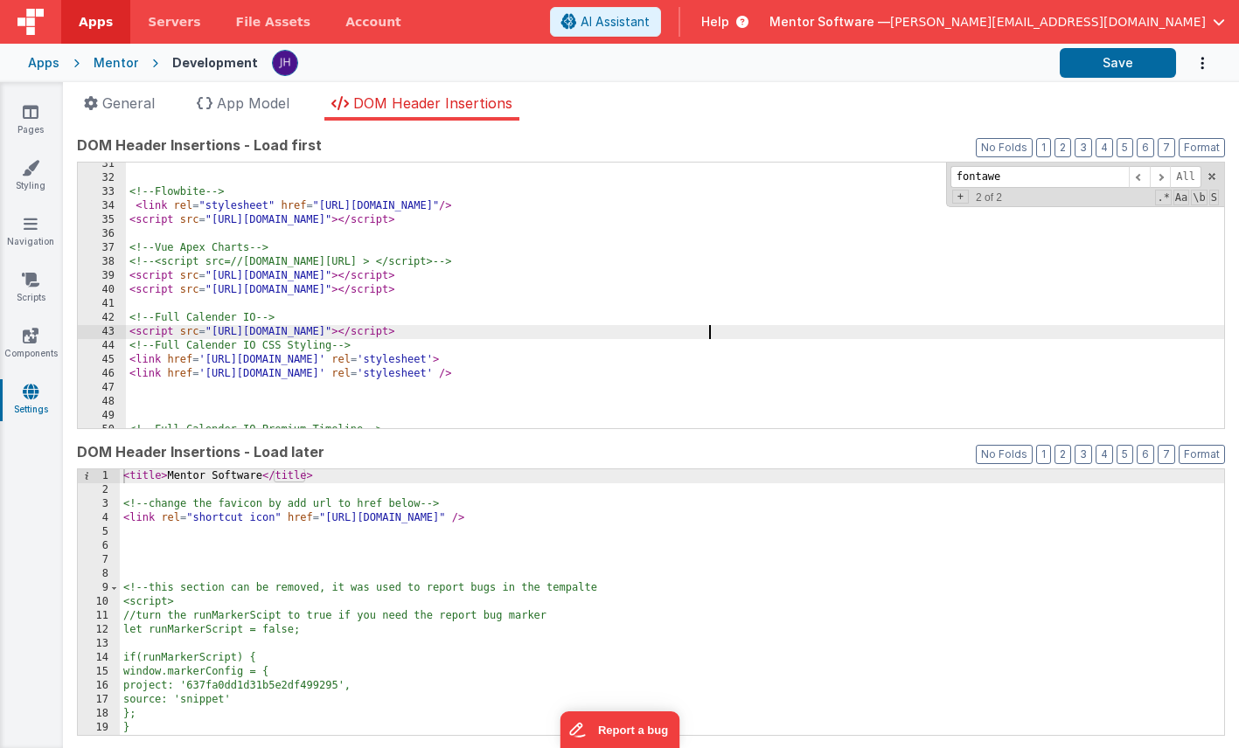
scroll to position [440, 0]
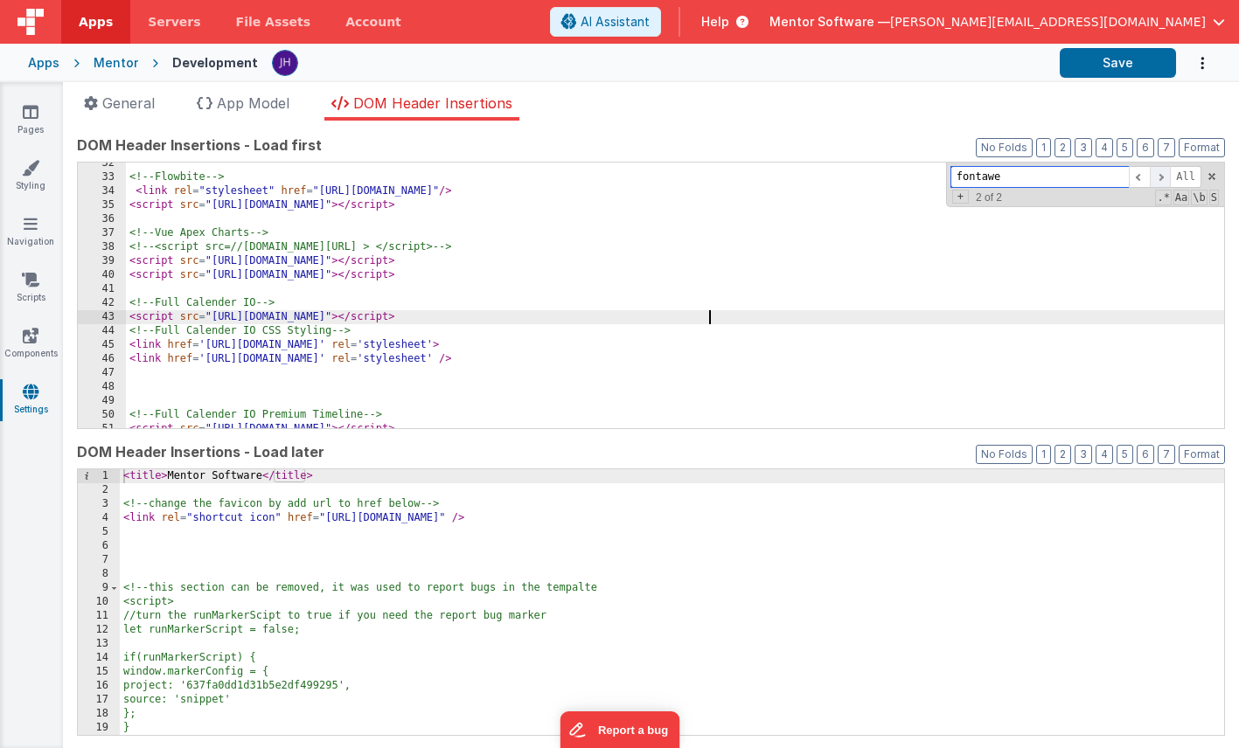
click at [1159, 175] on span at bounding box center [1160, 177] width 21 height 22
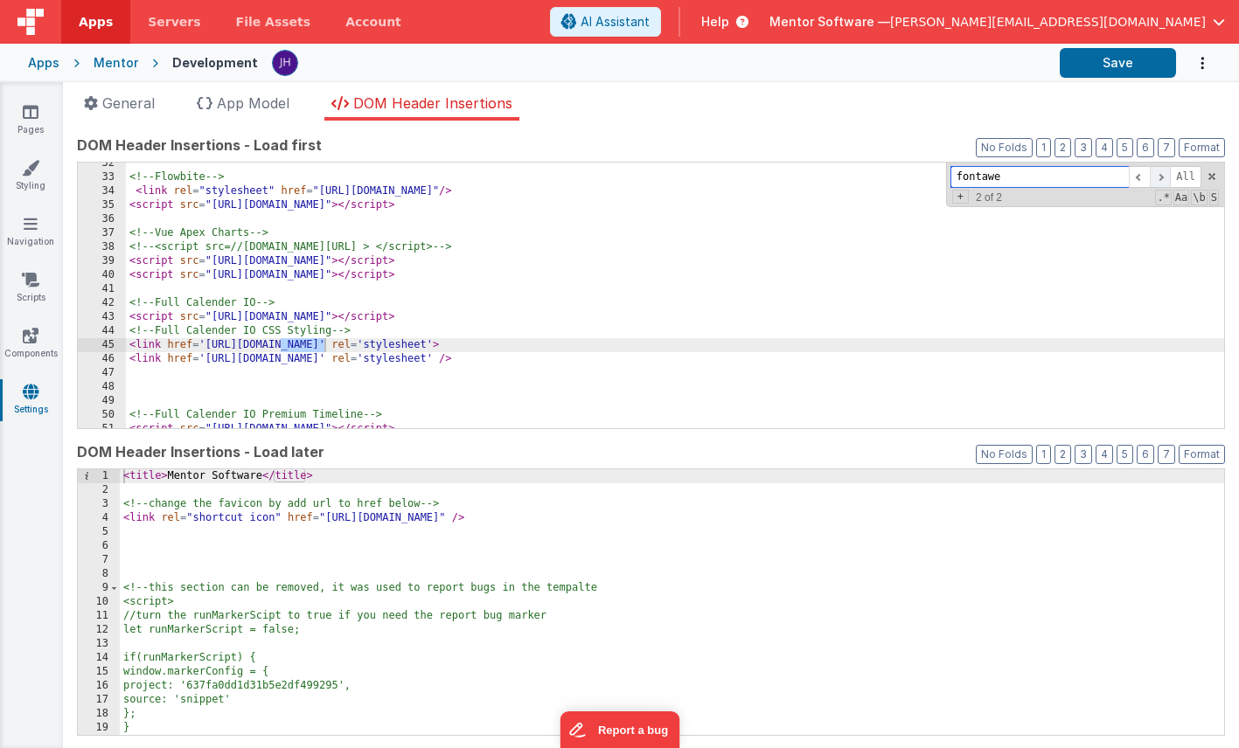
click at [1159, 174] on span at bounding box center [1160, 177] width 21 height 22
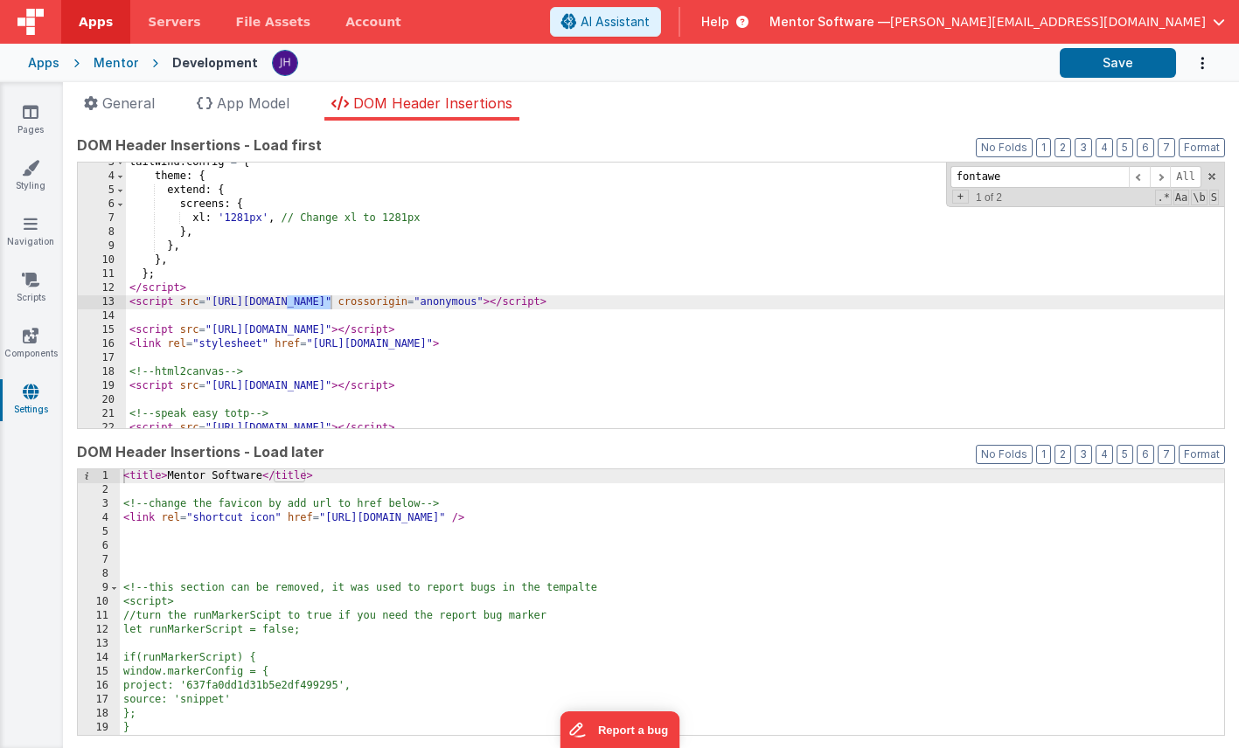
click at [714, 309] on div "tailwind . config = { theme : { extend : { screens : { xl : '1281px' , // Chang…" at bounding box center [675, 303] width 1098 height 294
